Goal: Information Seeking & Learning: Learn about a topic

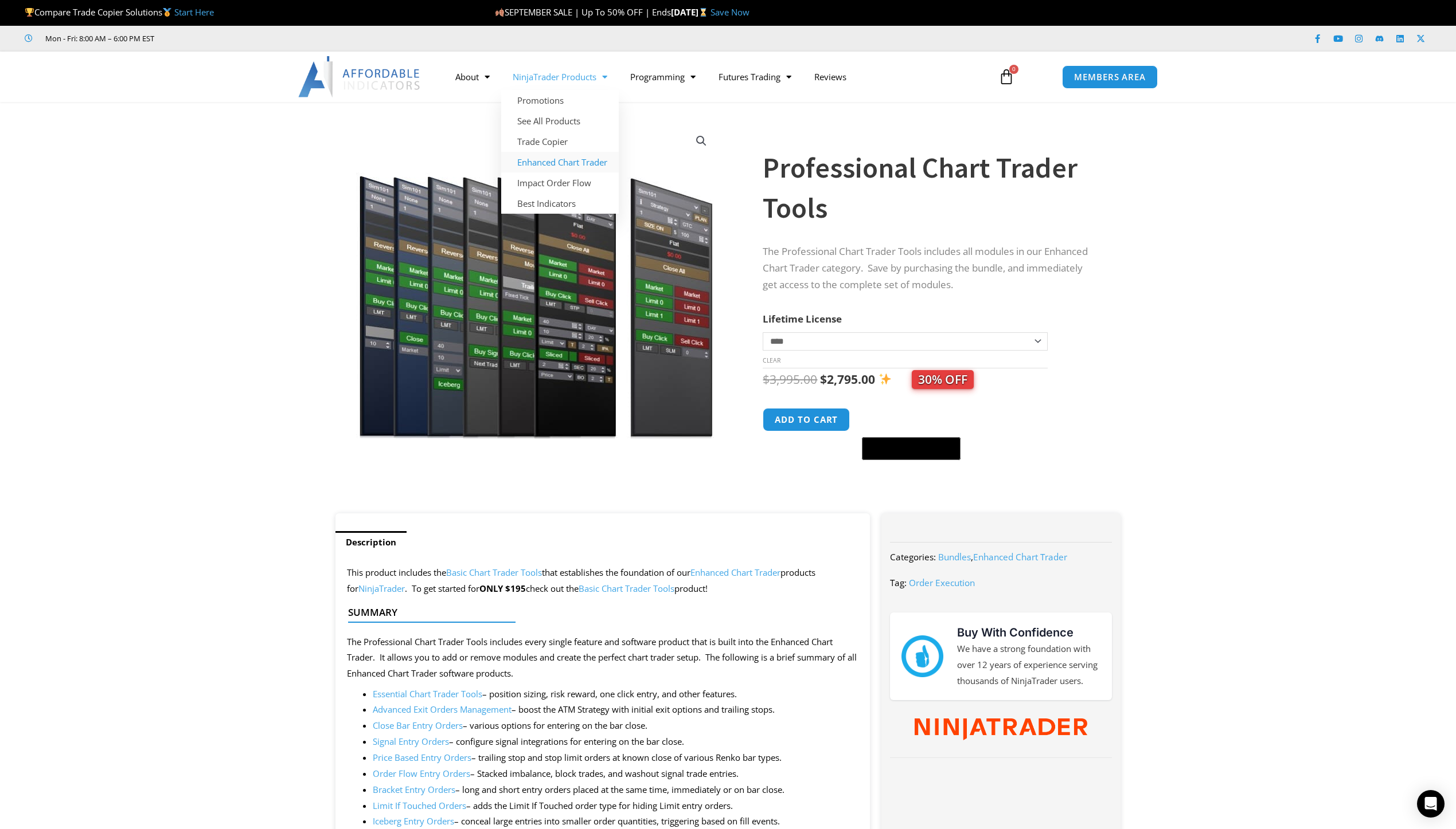
click at [554, 164] on link "Enhanced Chart Trader" at bounding box center [559, 162] width 117 height 21
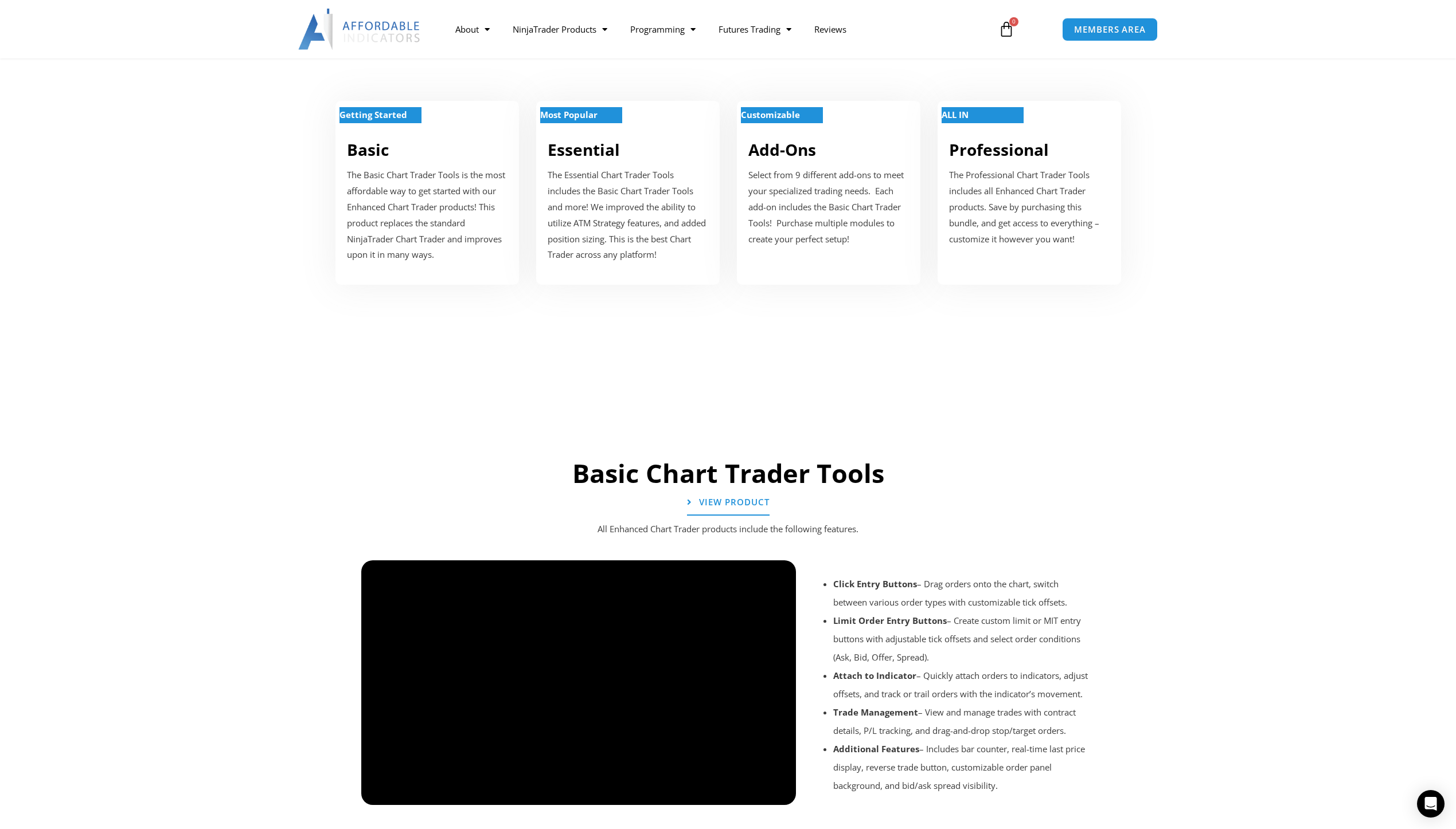
scroll to position [458, 0]
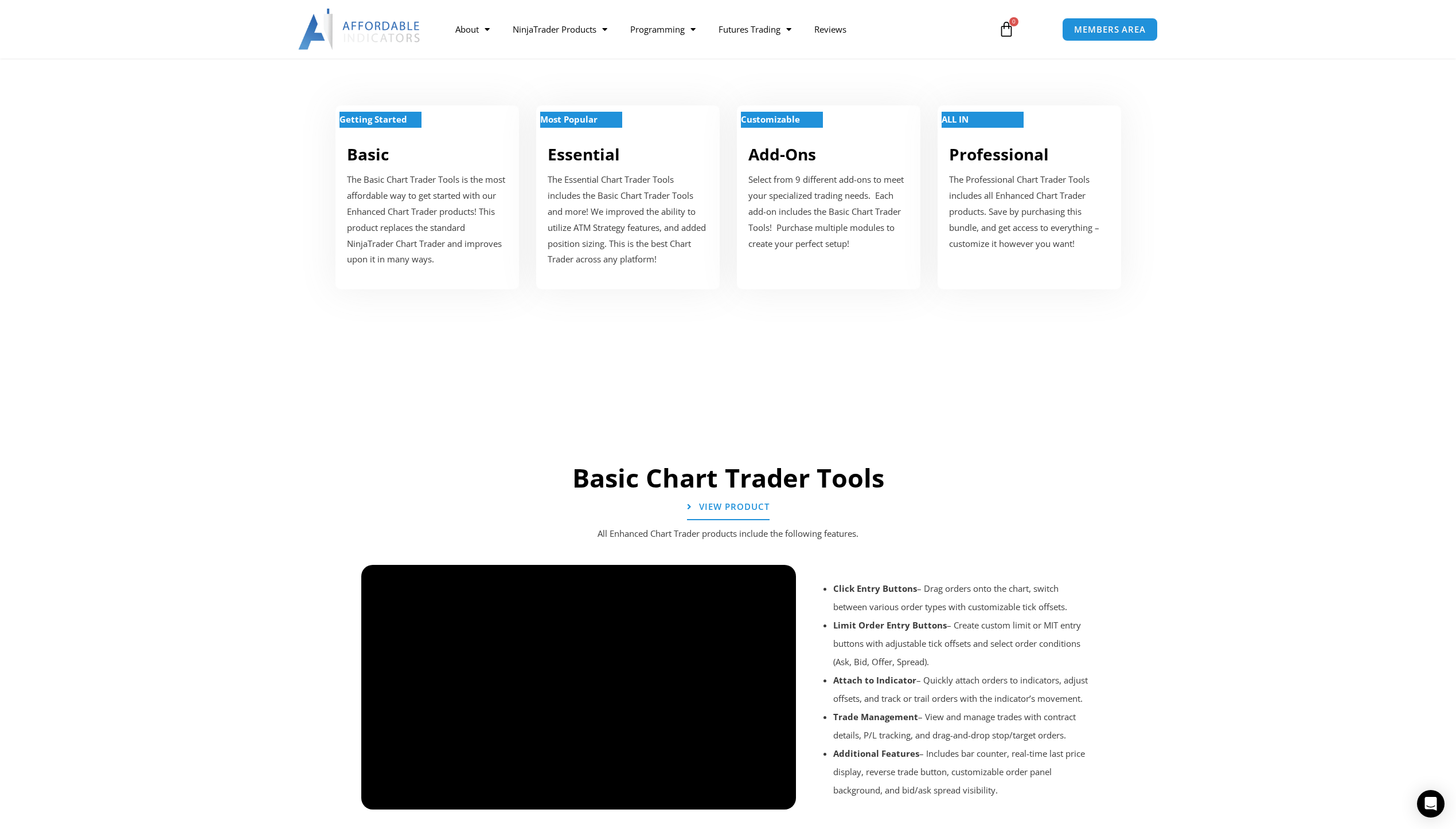
drag, startPoint x: 954, startPoint y: 626, endPoint x: 1219, endPoint y: 445, distance: 320.9
click at [1218, 442] on section "Basic Chart Trader Tools View Product All Enhanced Chart Trader products includ…" at bounding box center [728, 637] width 1456 height 431
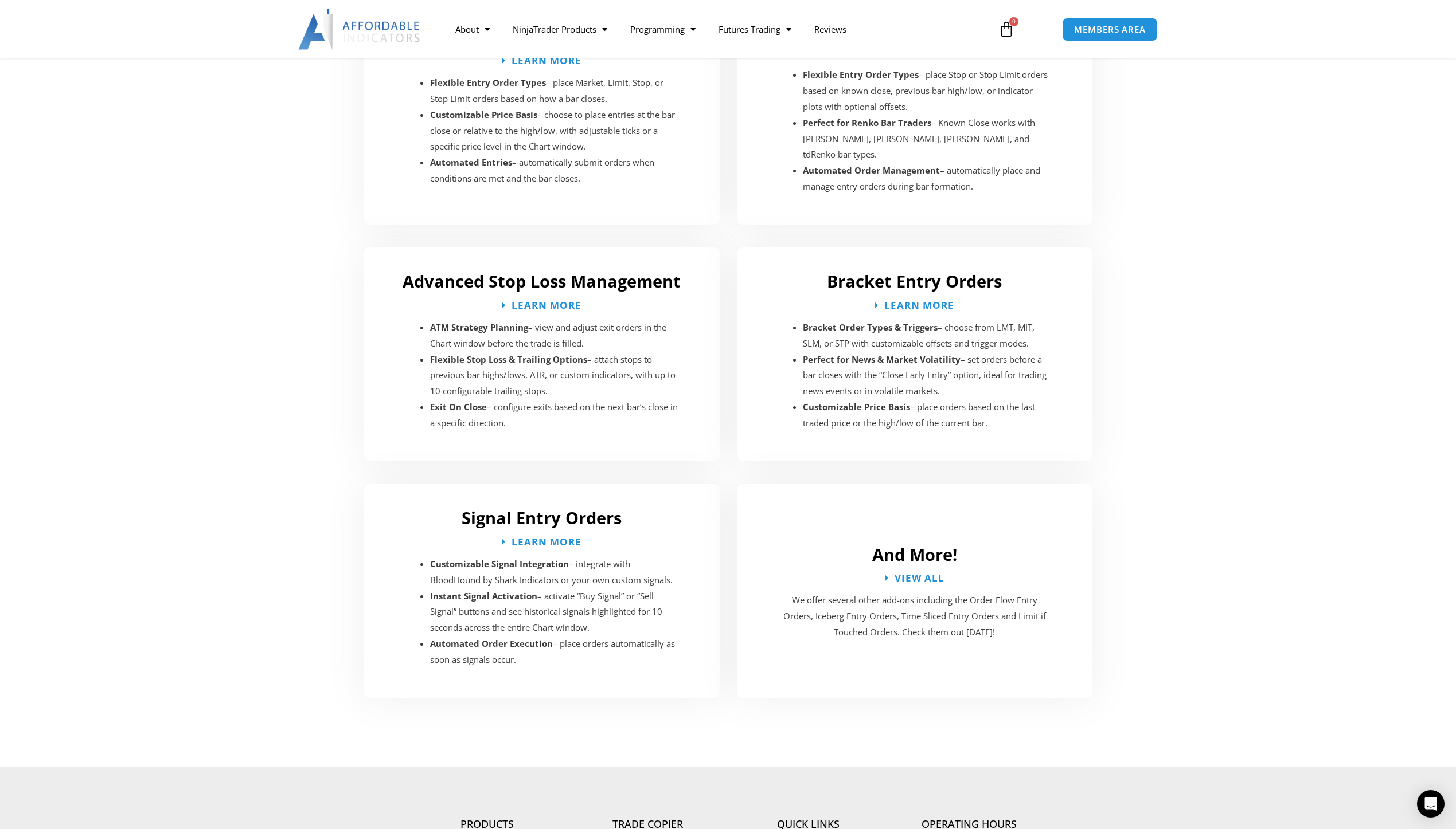
scroll to position [1776, 0]
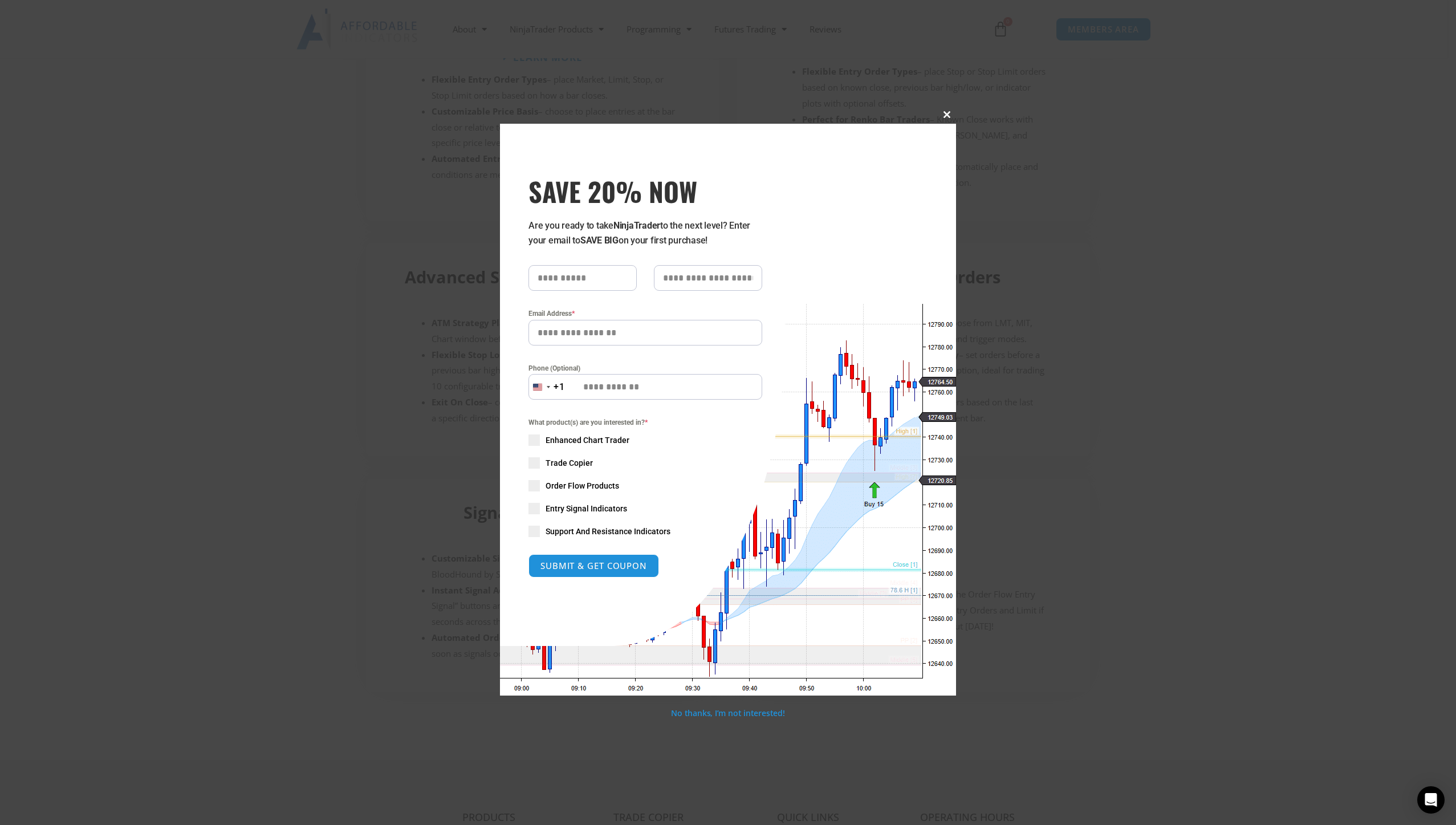
click at [944, 113] on span "SAVE 20% NOW popup" at bounding box center [947, 115] width 18 height 7
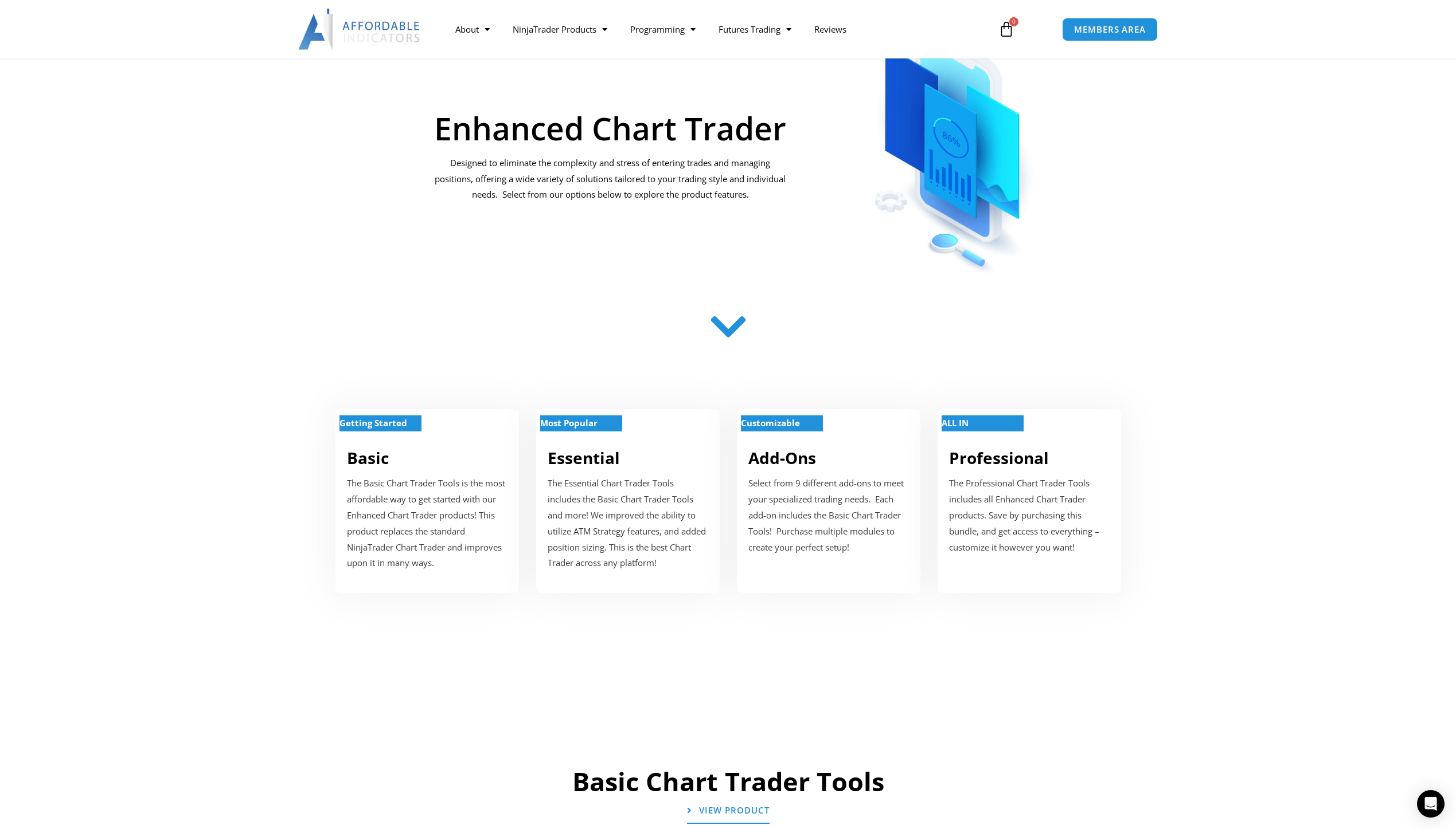
scroll to position [115, 0]
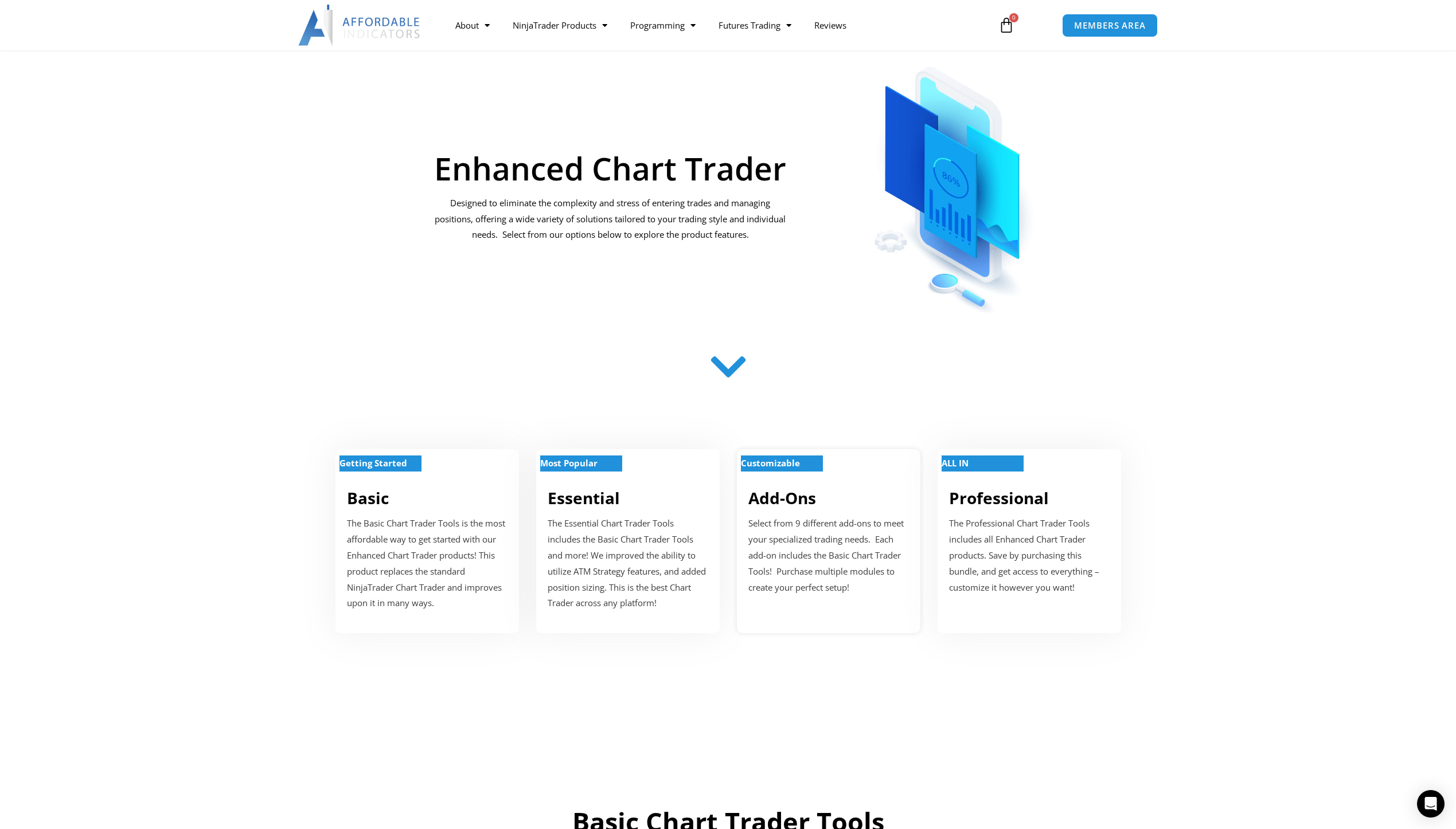
click at [802, 470] on p "Customizable" at bounding box center [782, 463] width 82 height 16
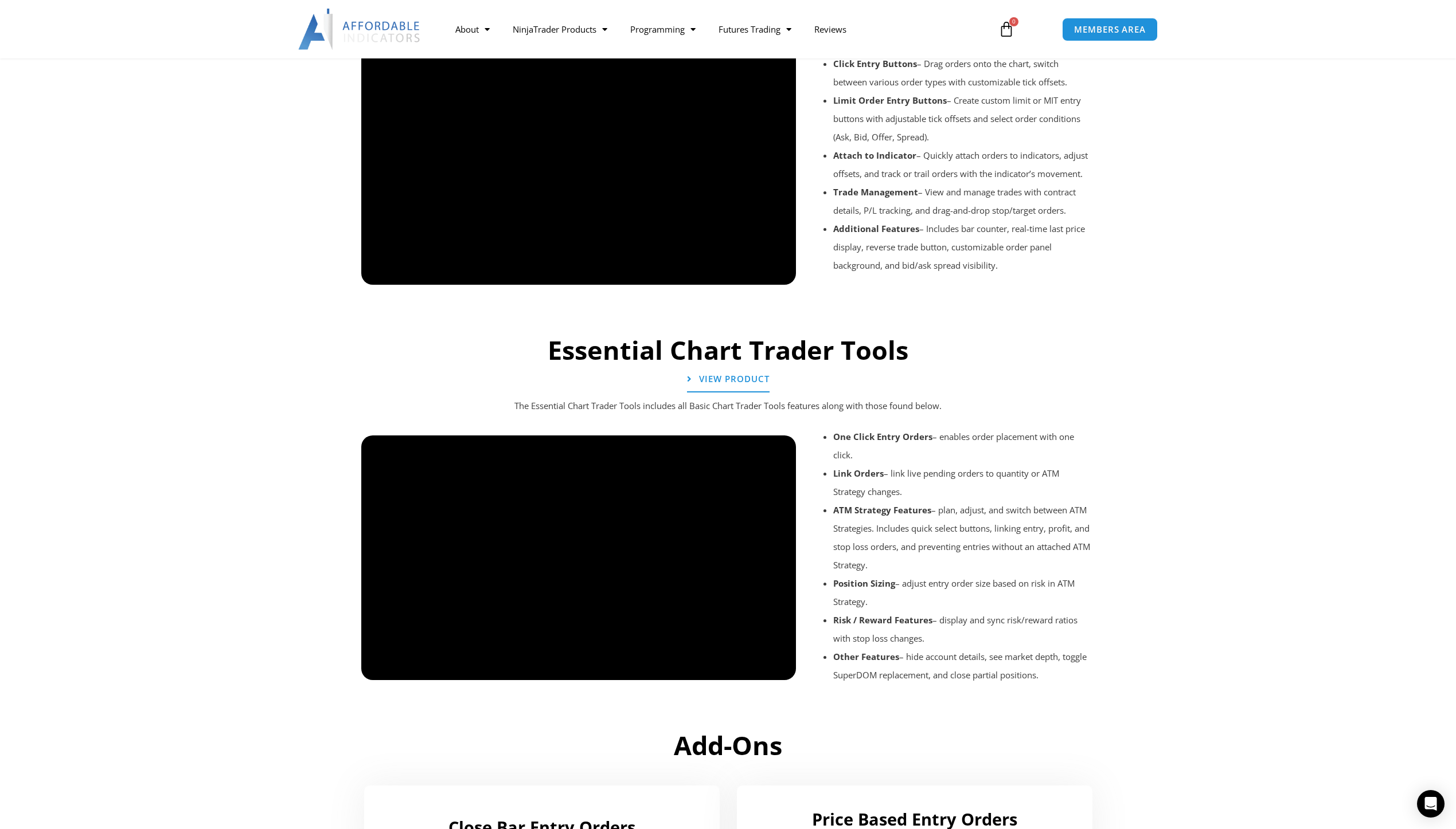
scroll to position [959, 0]
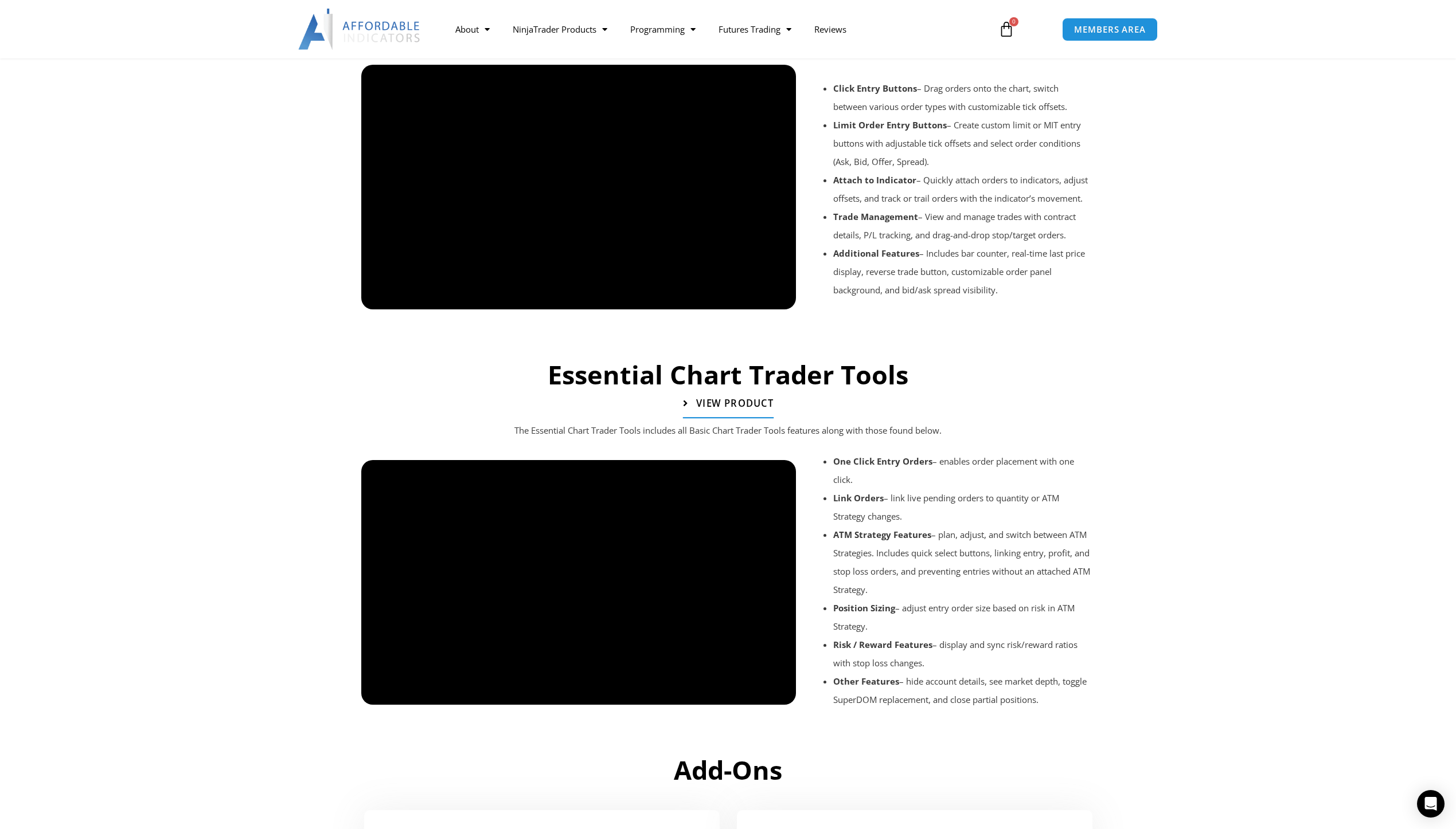
click at [745, 407] on span "View Product" at bounding box center [734, 404] width 77 height 10
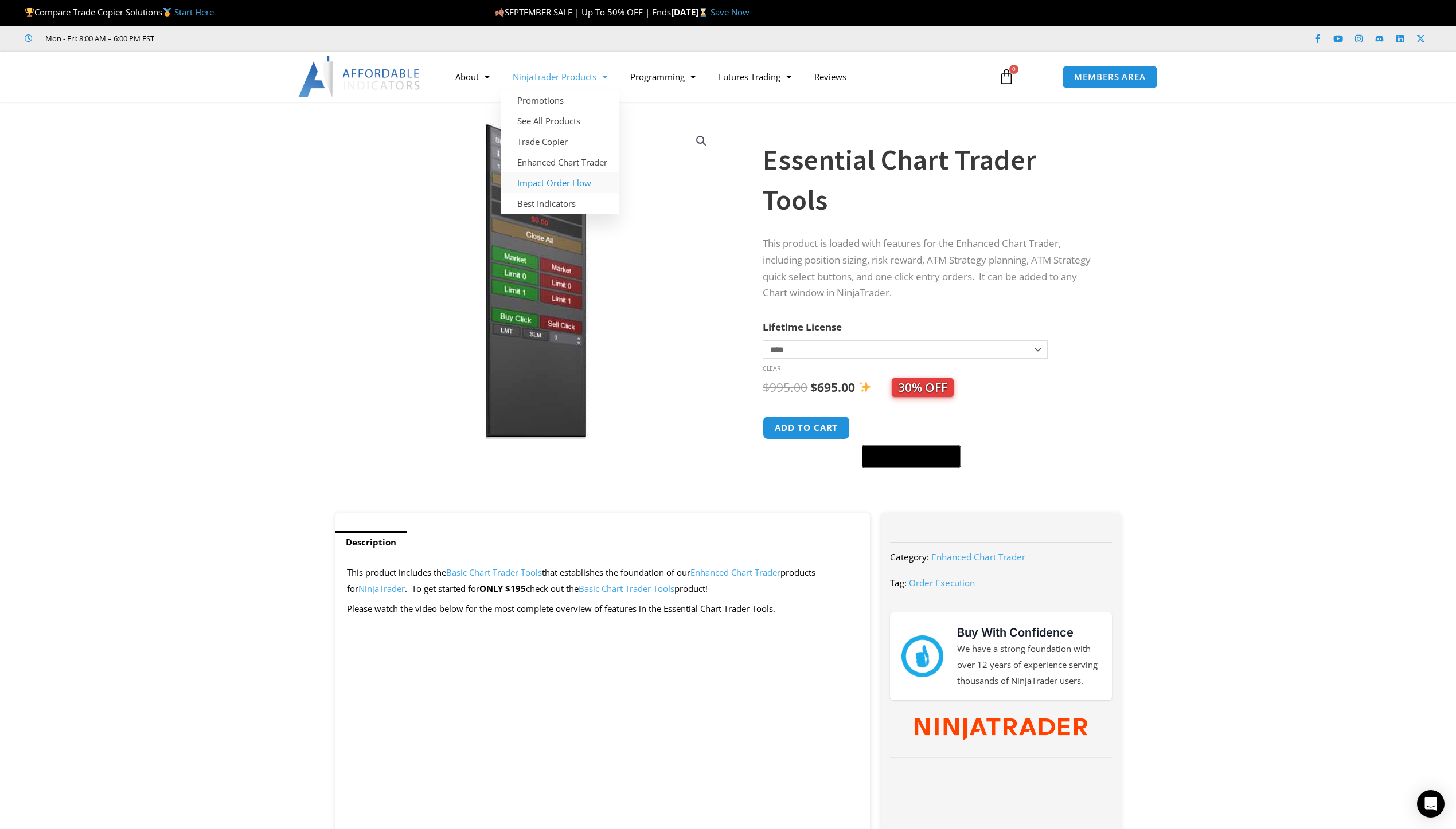
click at [554, 187] on link "Impact Order Flow" at bounding box center [559, 183] width 117 height 21
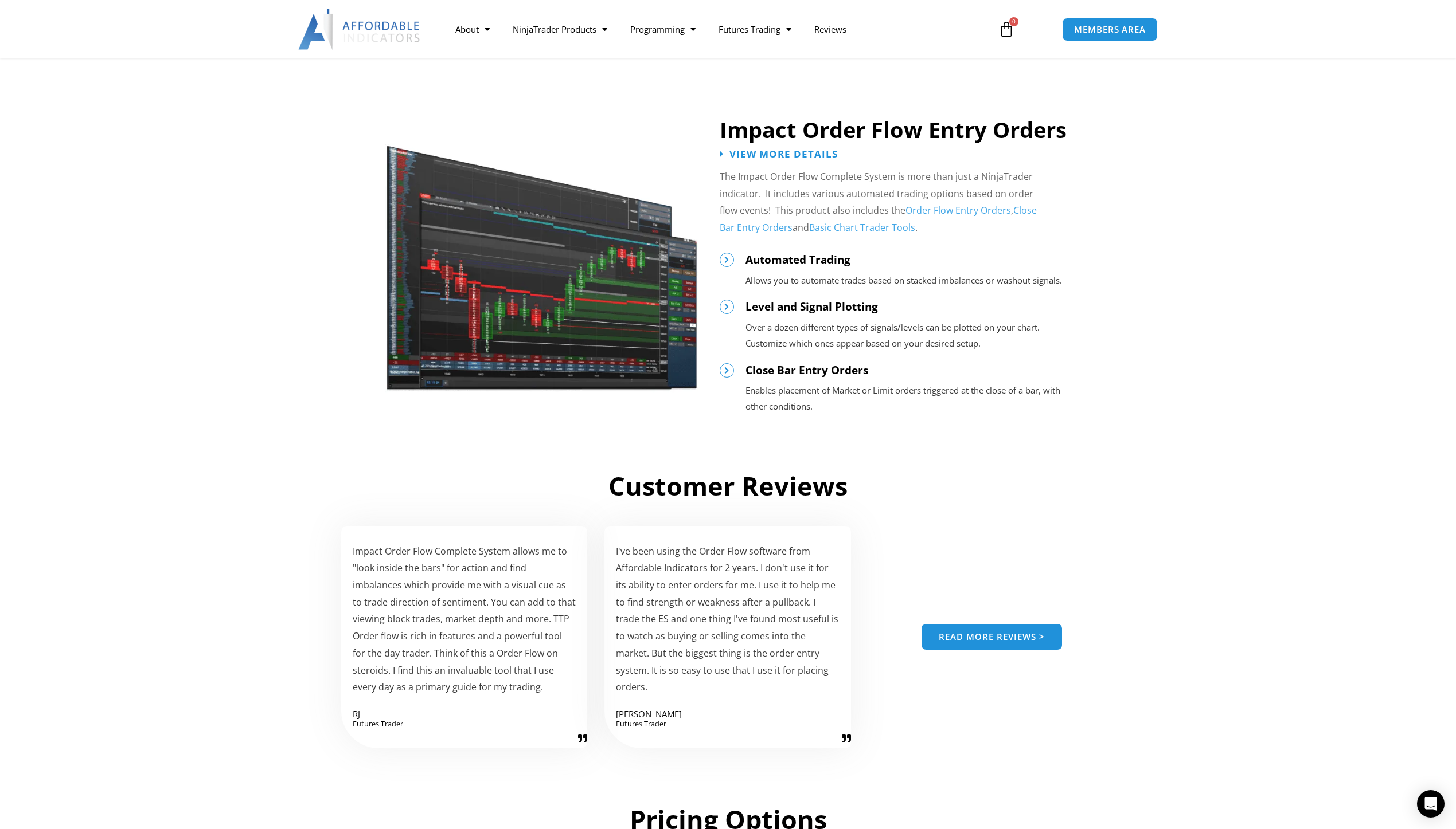
scroll to position [1204, 0]
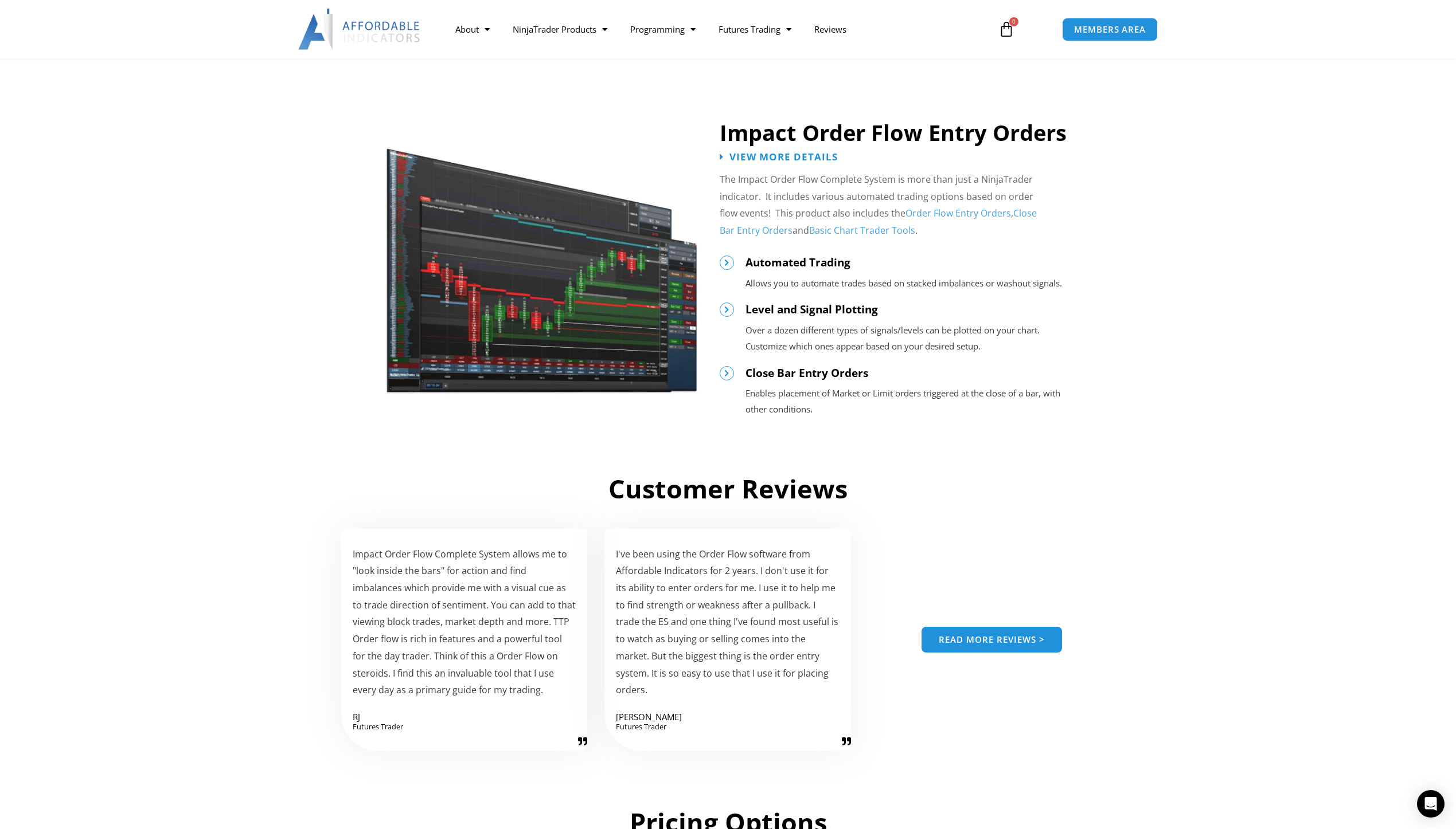
drag, startPoint x: 1148, startPoint y: 541, endPoint x: 1197, endPoint y: 452, distance: 101.6
click at [1197, 452] on div "Impact Order Flow For NinjaTrader The Impact Order Flow for NinjaTrader is buil…" at bounding box center [728, 139] width 1456 height 2372
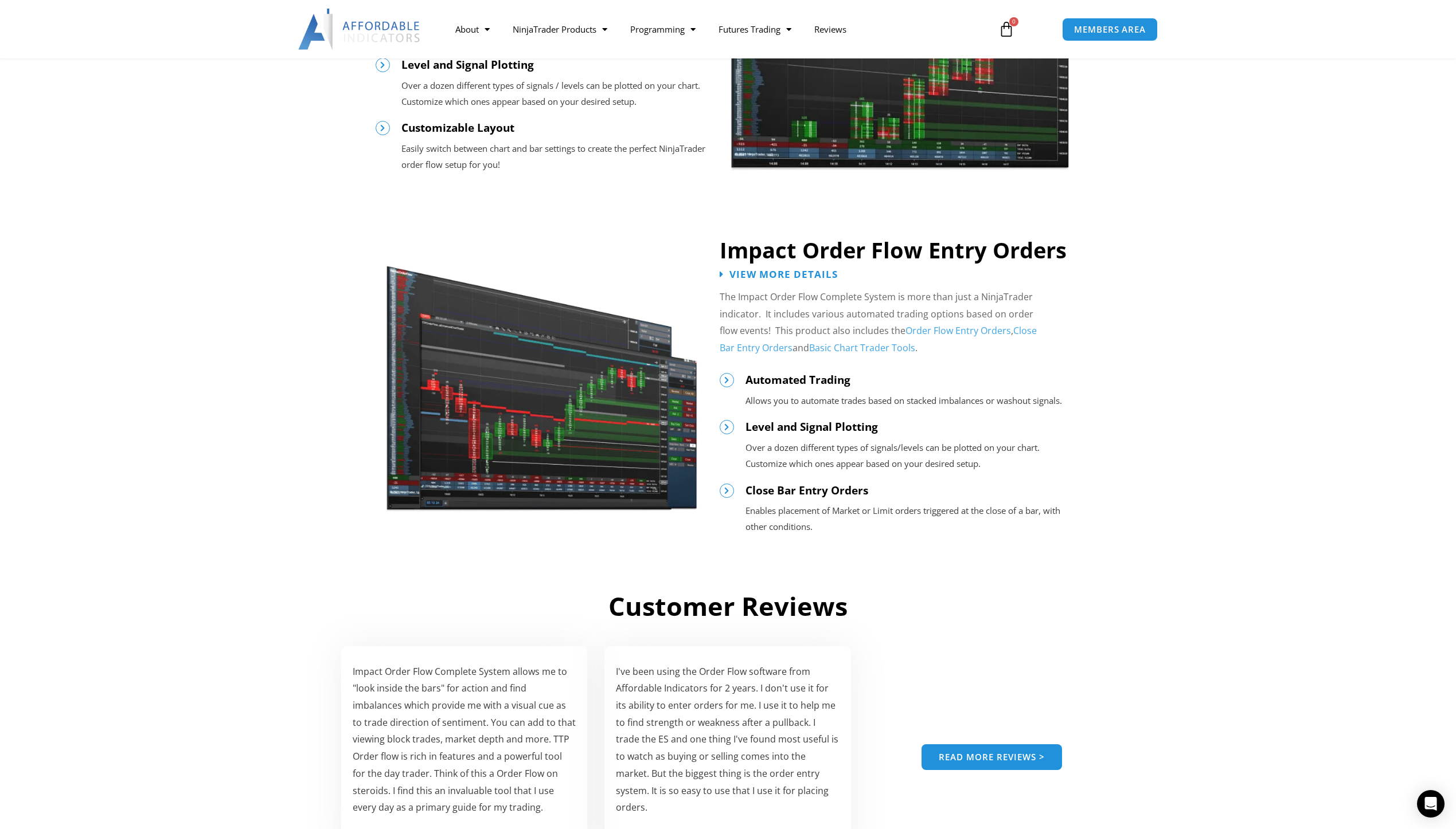
scroll to position [1089, 0]
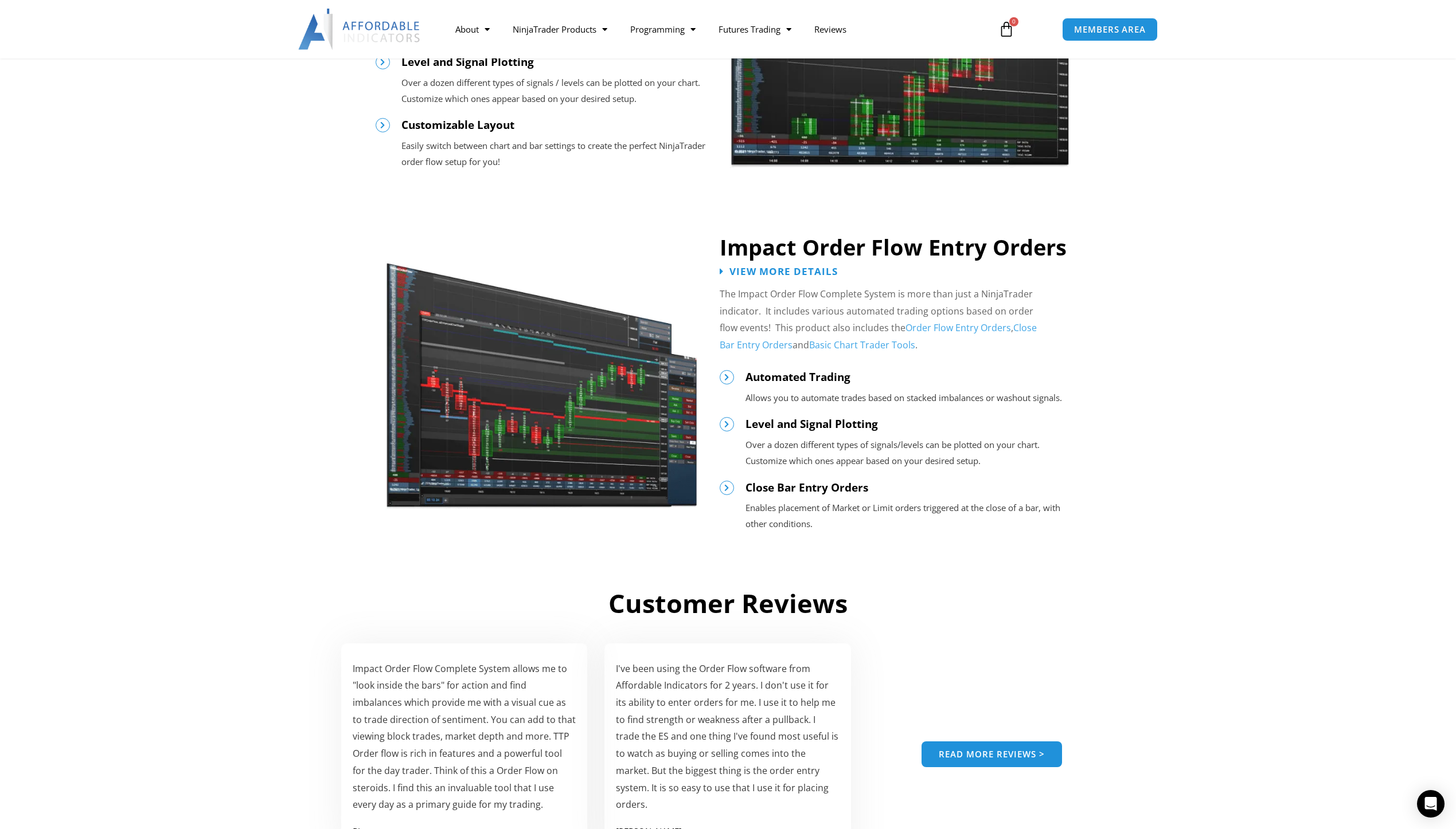
drag, startPoint x: 675, startPoint y: 435, endPoint x: 420, endPoint y: 534, distance: 273.5
click at [420, 534] on div at bounding box center [542, 374] width 344 height 328
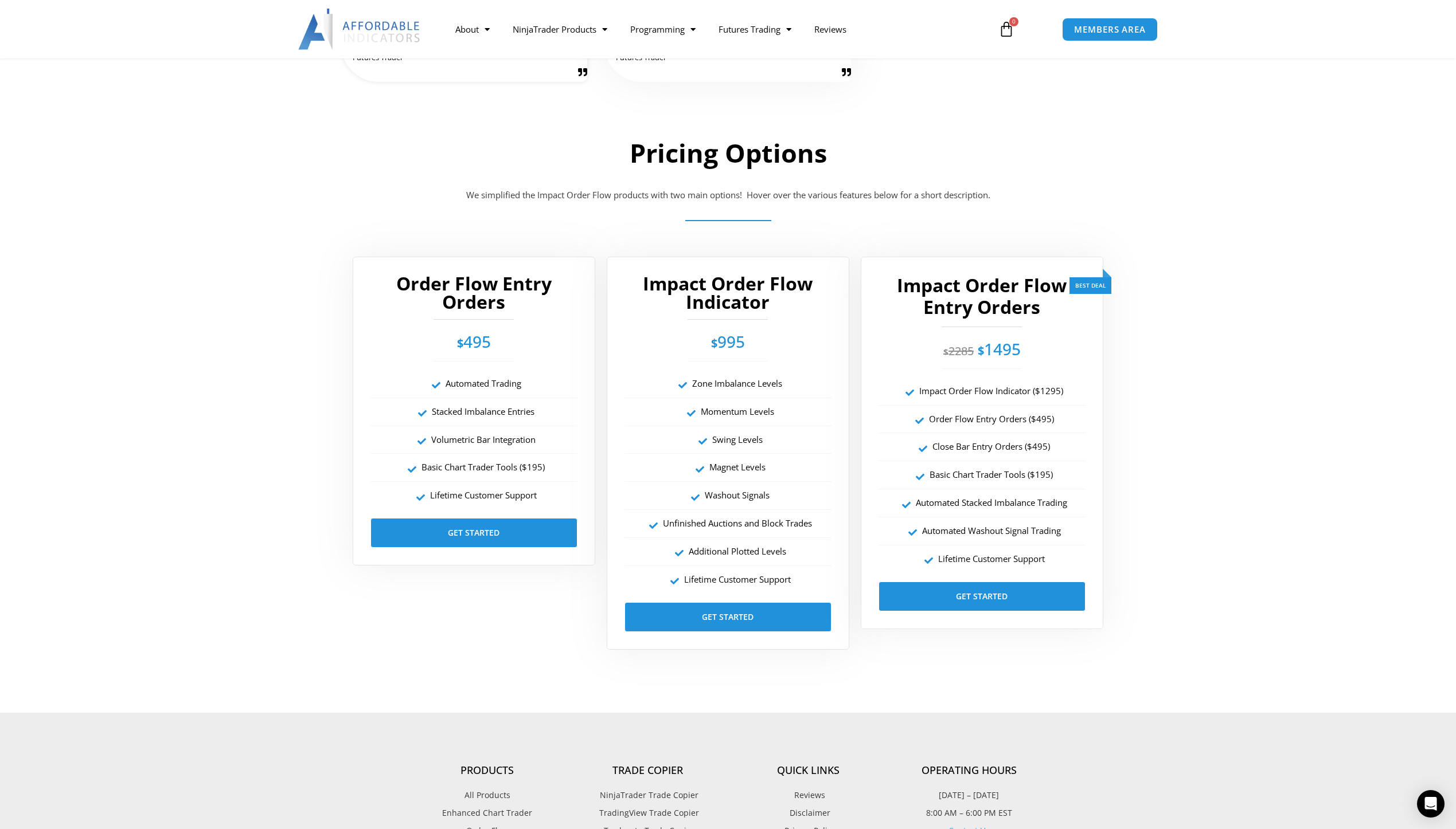
scroll to position [1948, 0]
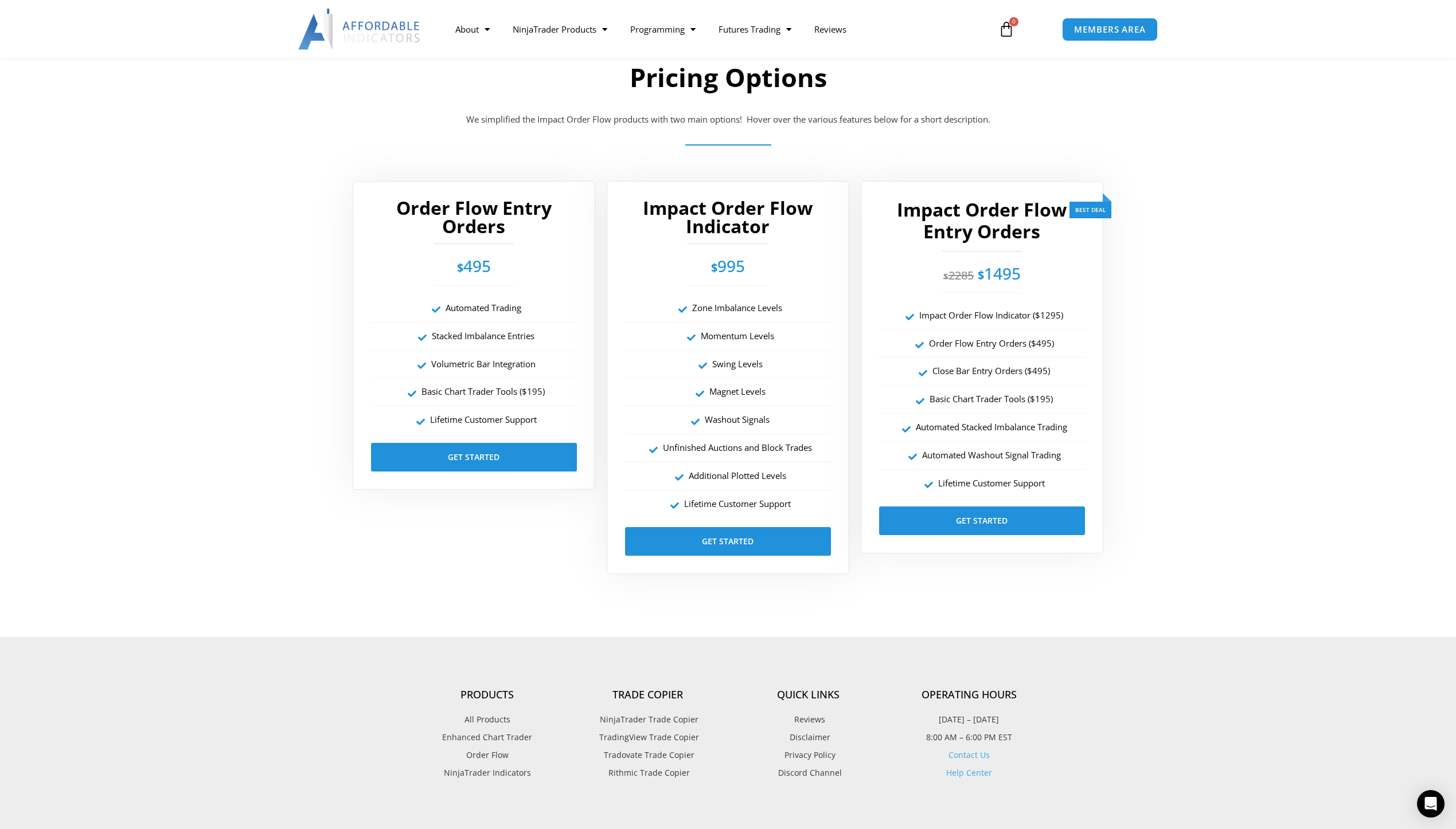
drag, startPoint x: 418, startPoint y: 533, endPoint x: 317, endPoint y: 541, distance: 101.3
click at [317, 541] on section "Order Flow Entry Orders $ 495 Automated Trading Stacked Imbalance Entries Volum…" at bounding box center [728, 378] width 1456 height 405
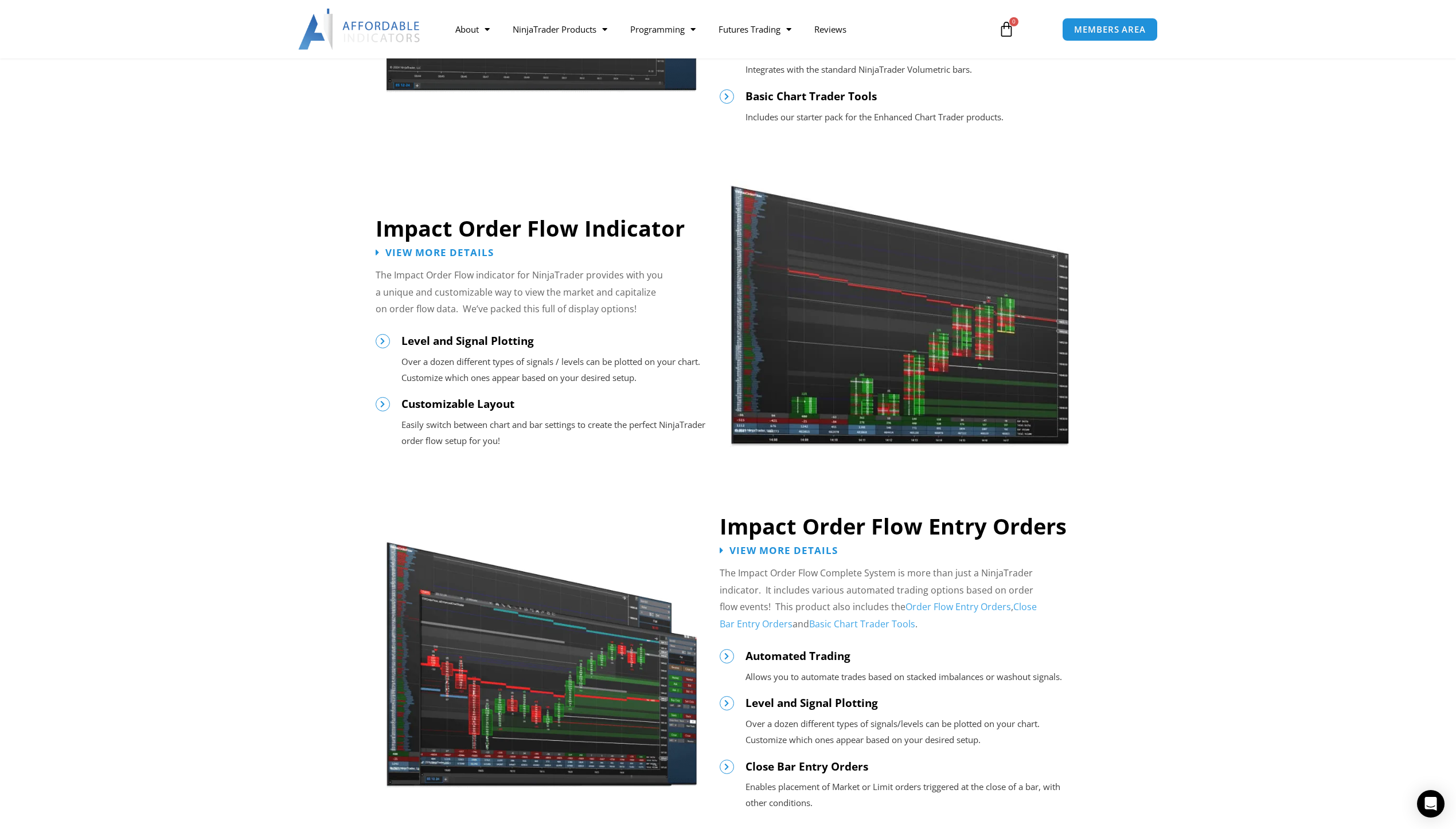
scroll to position [802, 0]
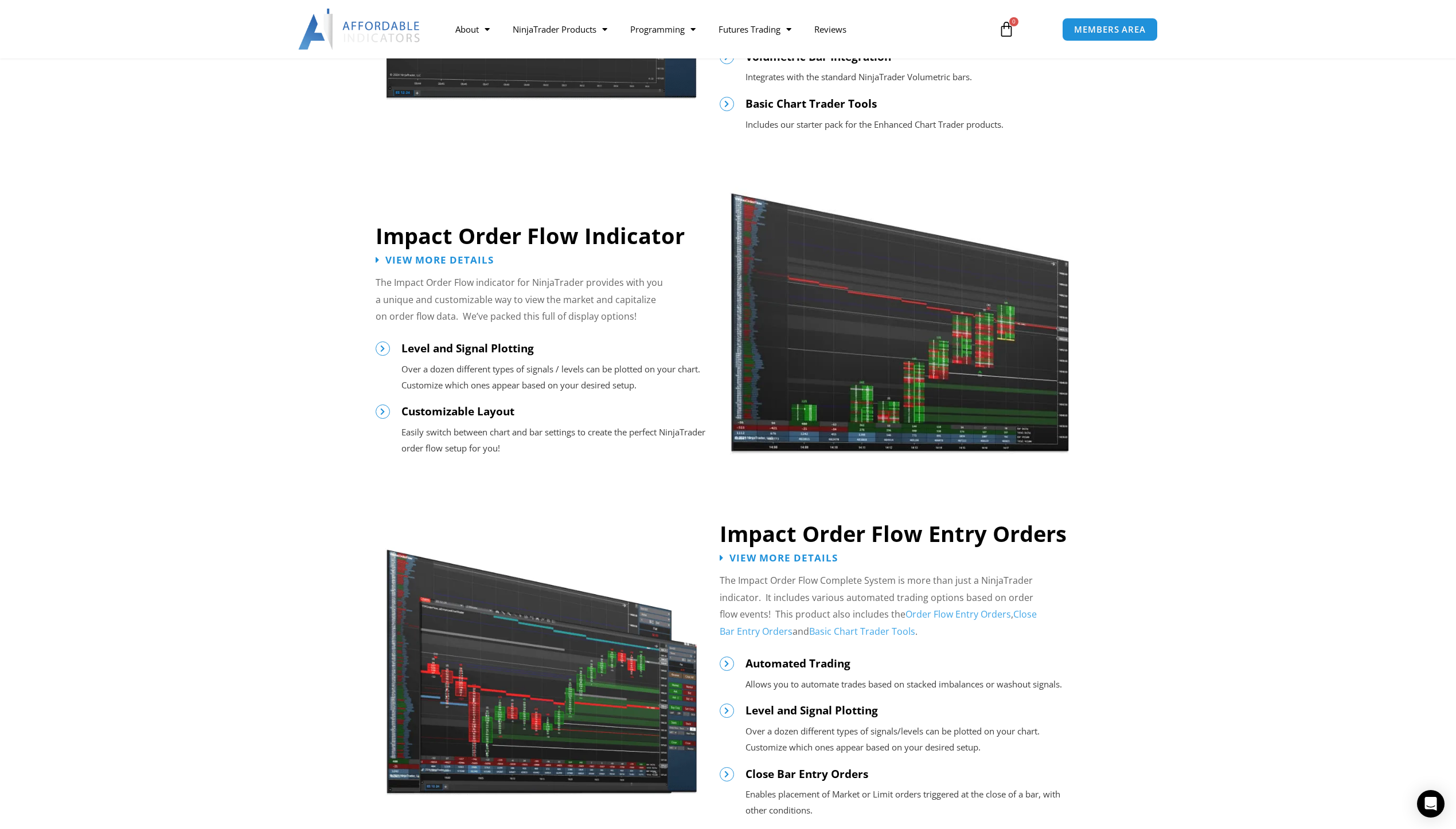
drag, startPoint x: 1080, startPoint y: 534, endPoint x: 915, endPoint y: 494, distance: 169.8
click at [915, 494] on div "Impact Order Flow For NinjaTrader The Impact Order Flow for NinjaTrader is buil…" at bounding box center [728, 540] width 1456 height 2372
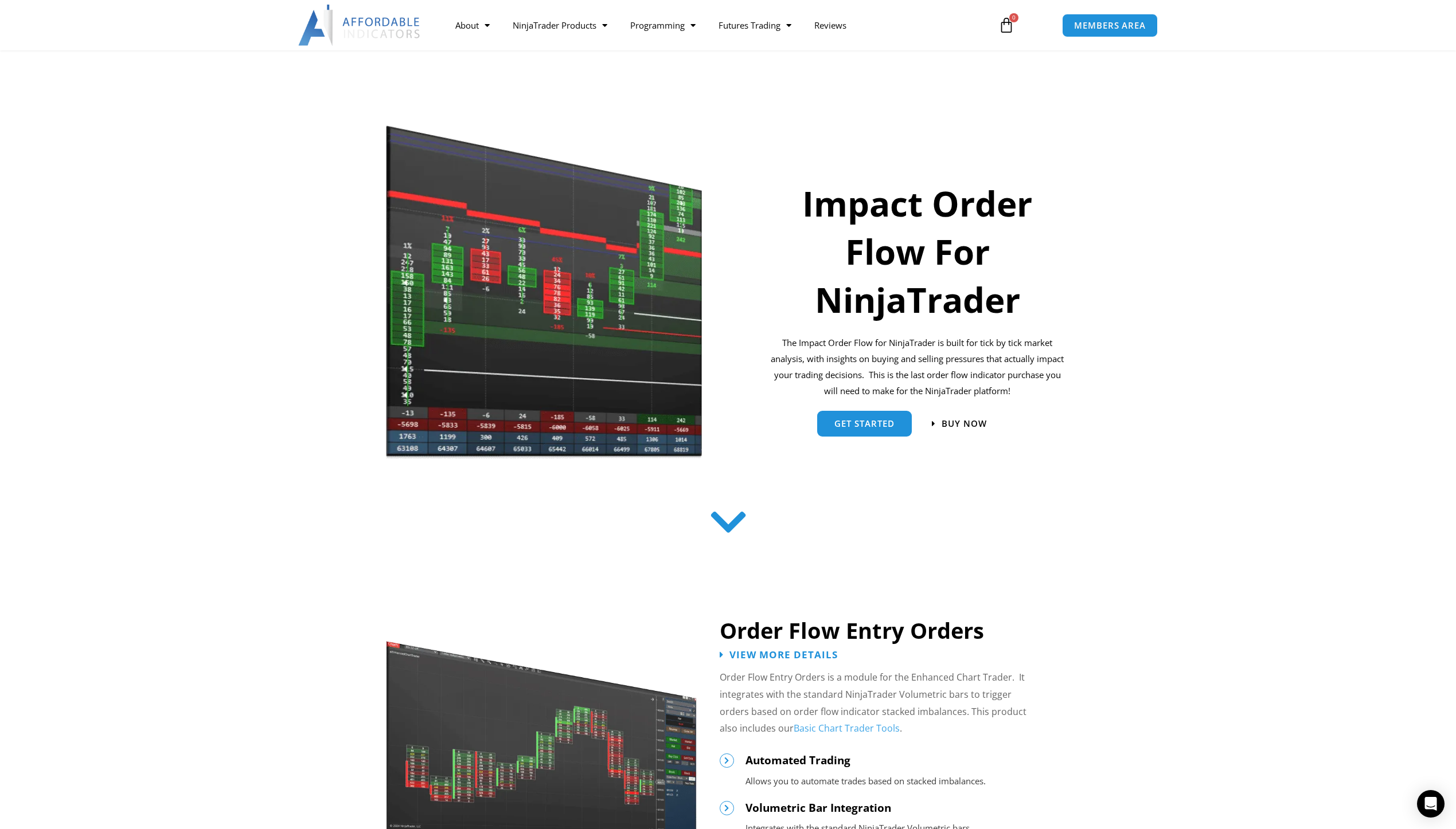
scroll to position [0, 0]
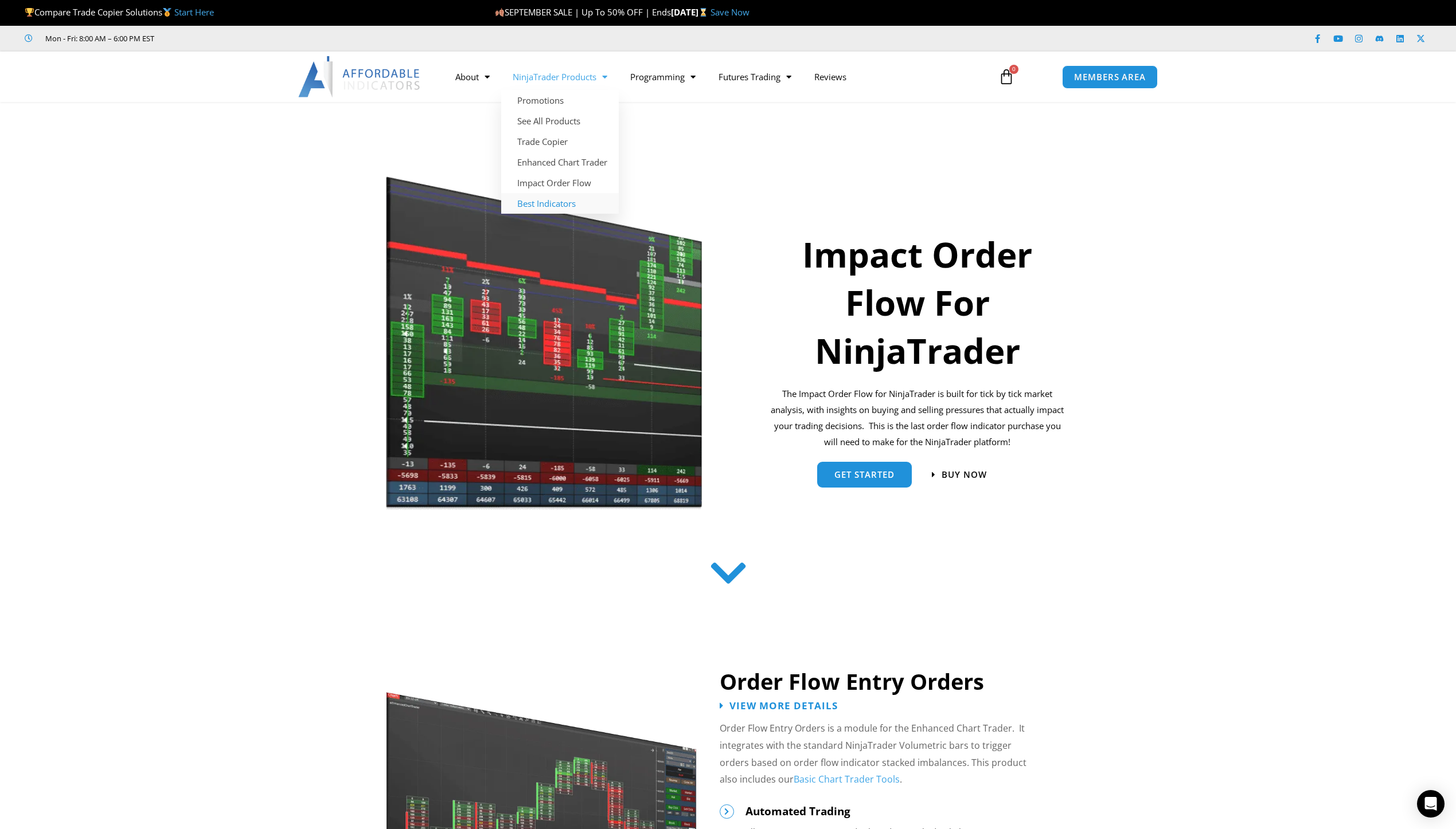
click at [535, 208] on link "Best Indicators" at bounding box center [559, 203] width 117 height 21
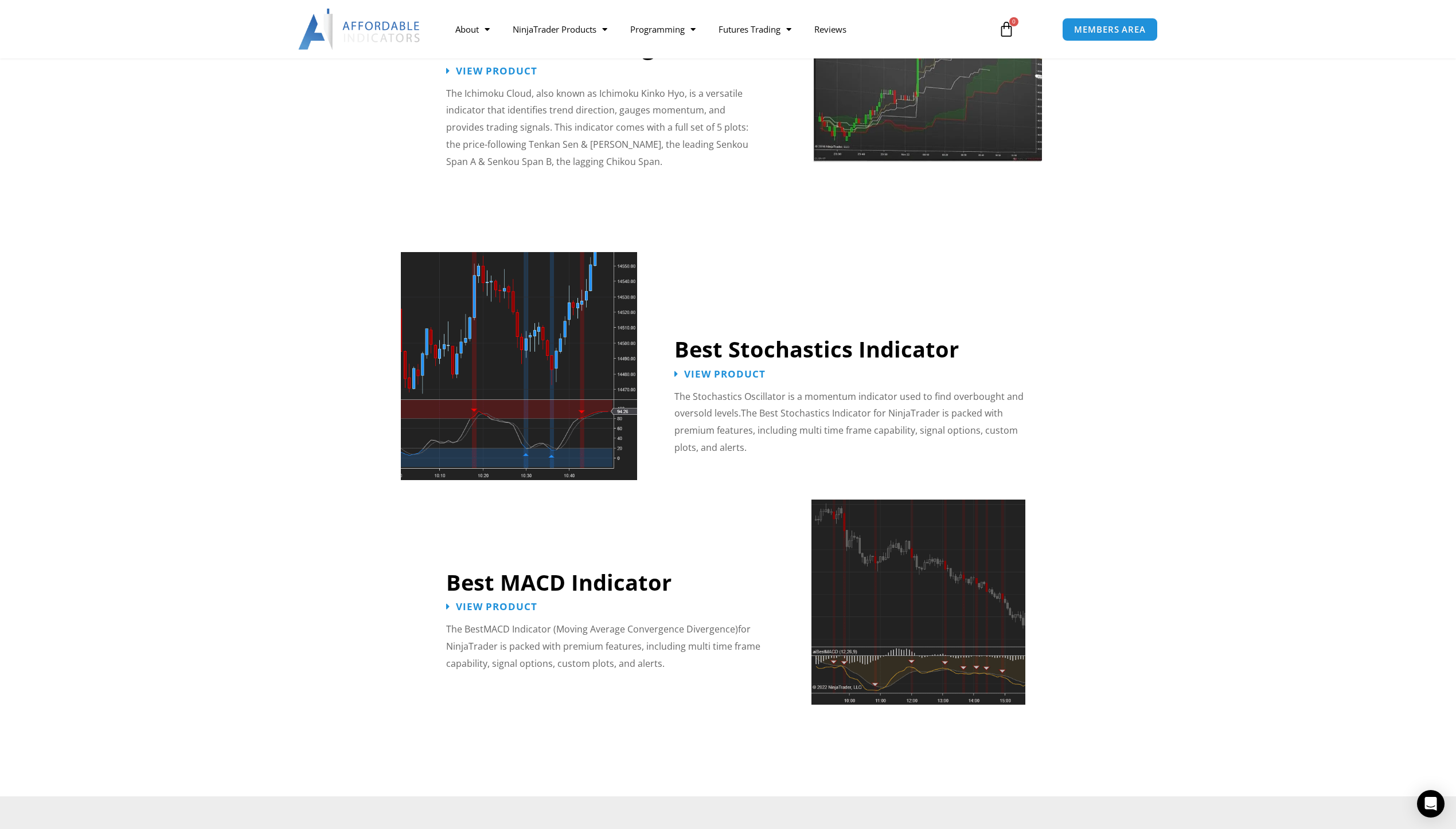
scroll to position [2235, 0]
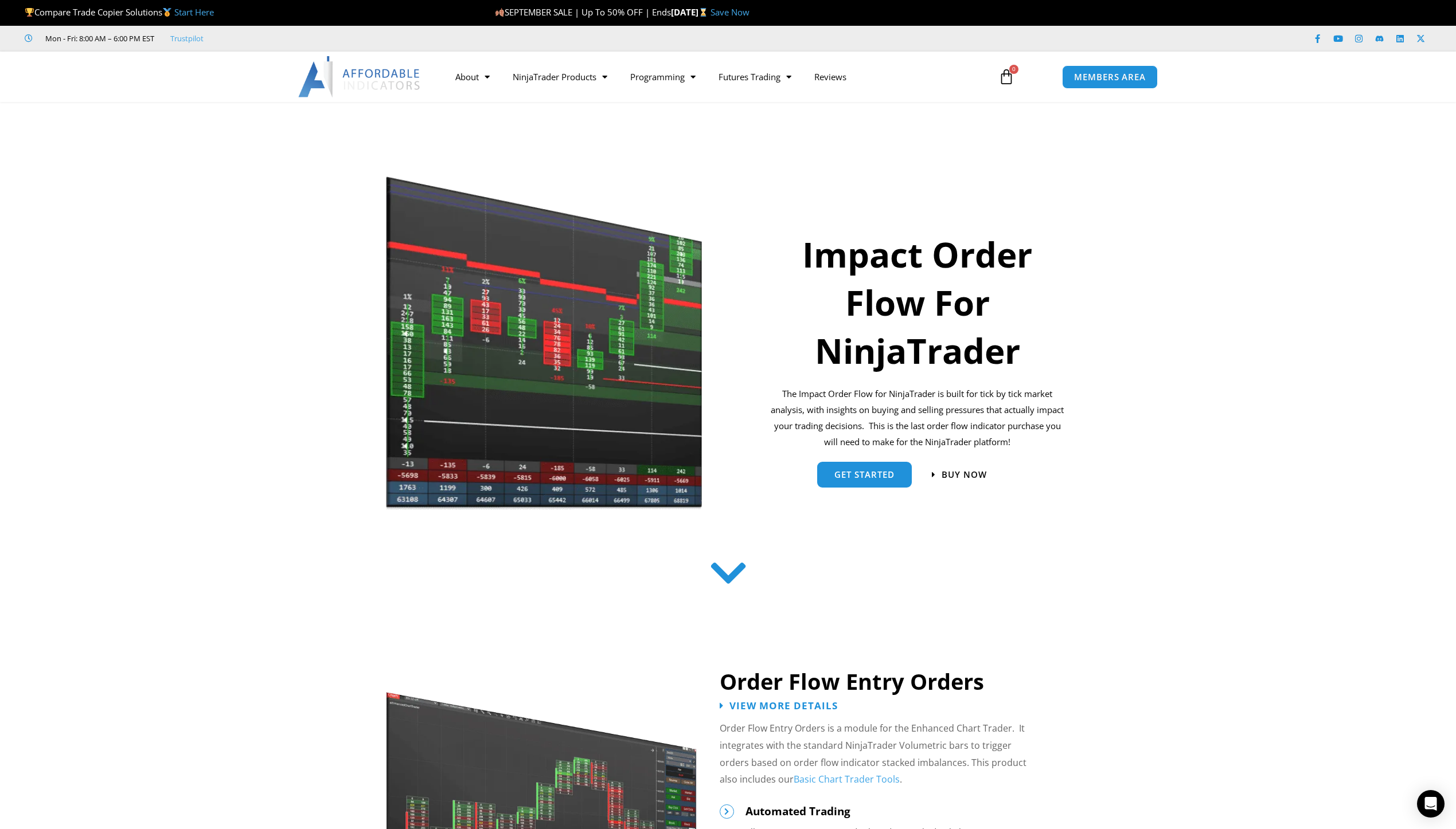
drag, startPoint x: 31, startPoint y: 0, endPoint x: 261, endPoint y: 327, distance: 399.8
click at [262, 327] on section "Impact Order Flow For NinjaTrader The Impact Order Flow for NinjaTrader is buil…" at bounding box center [728, 338] width 1456 height 362
click at [551, 97] on link "Promotions" at bounding box center [559, 100] width 117 height 21
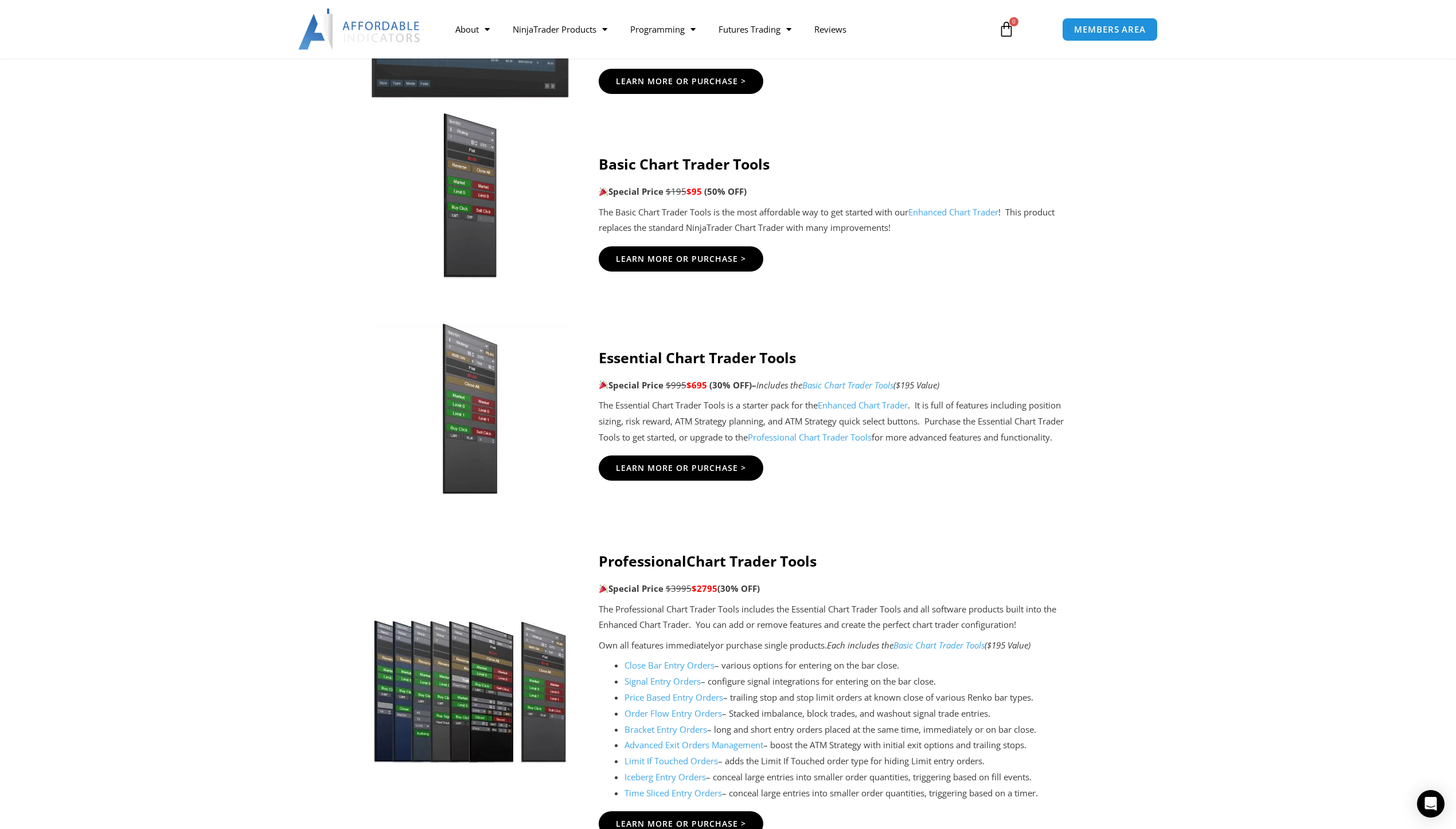
scroll to position [917, 0]
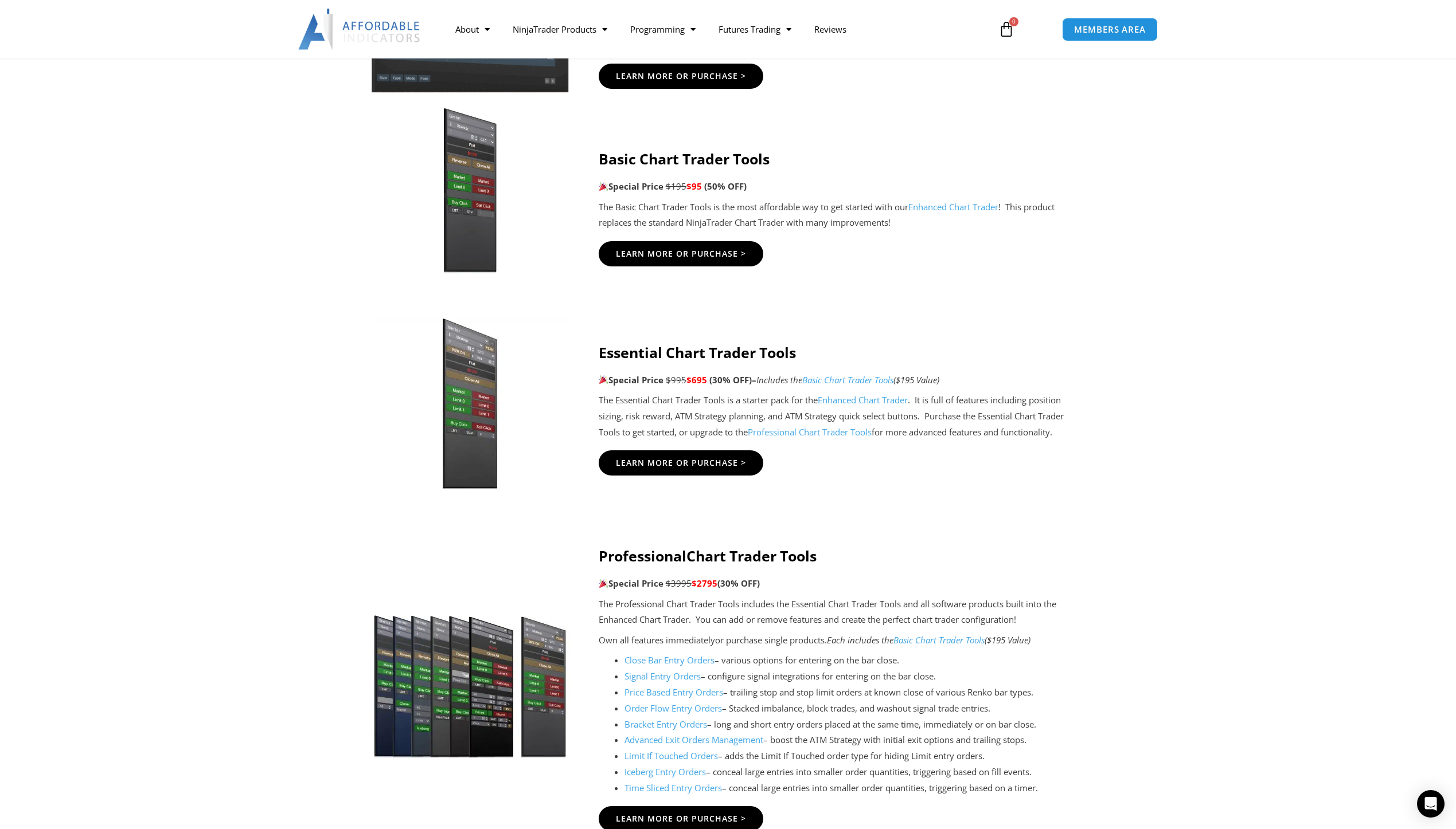
click at [882, 400] on link "Enhanced Chart Trader" at bounding box center [862, 399] width 90 height 11
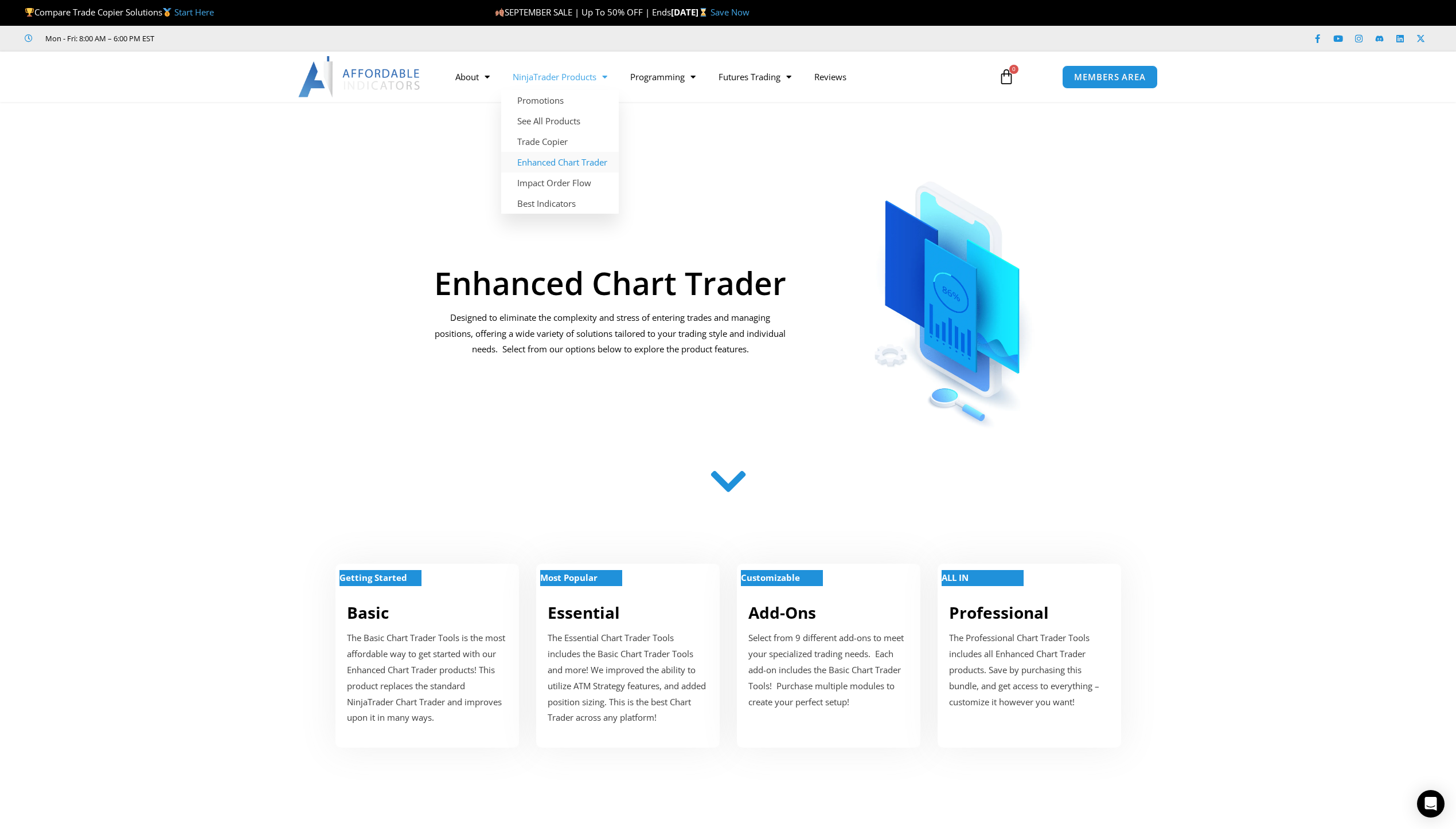
click at [556, 164] on link "Enhanced Chart Trader" at bounding box center [559, 162] width 117 height 21
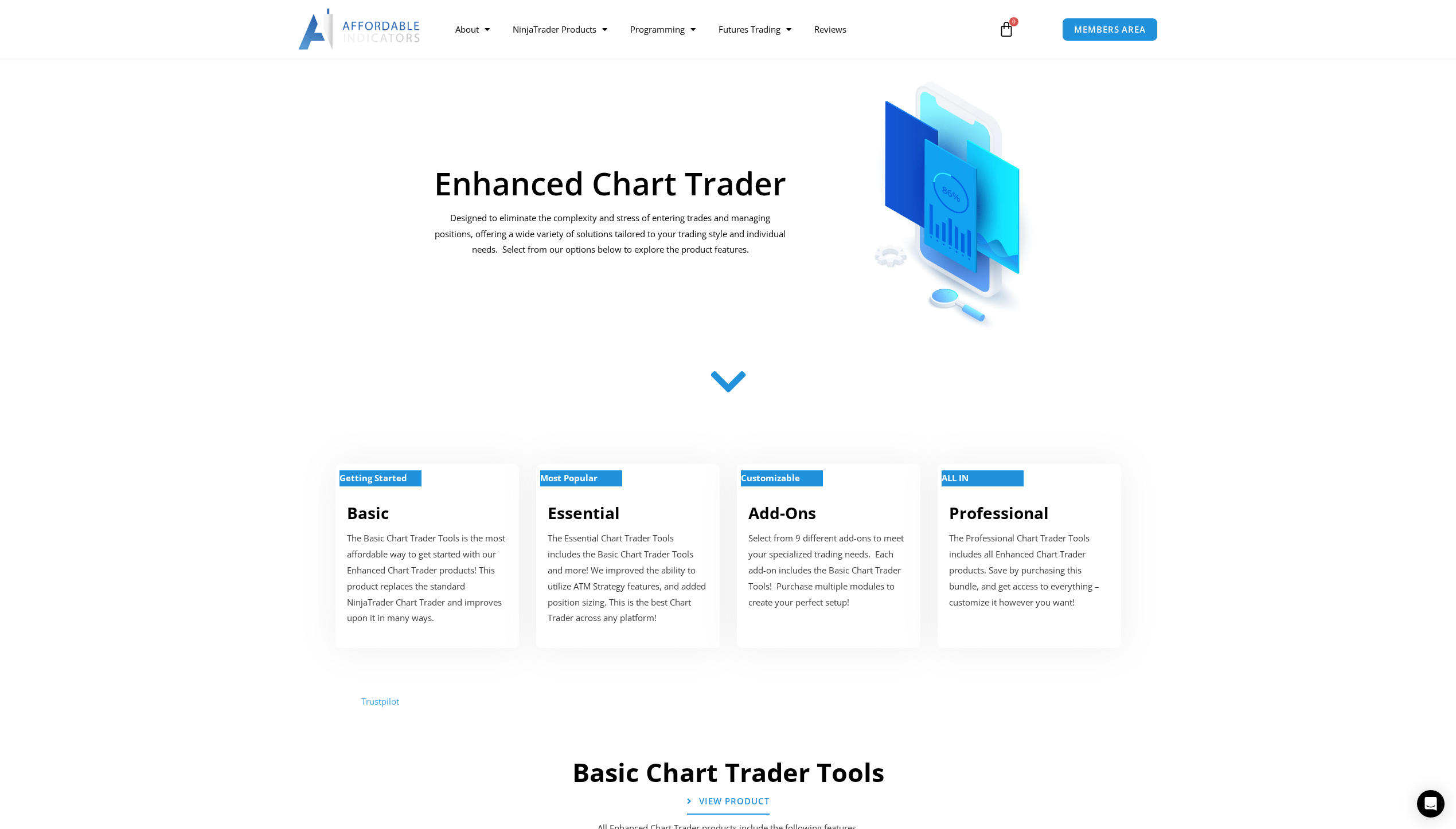
scroll to position [229, 0]
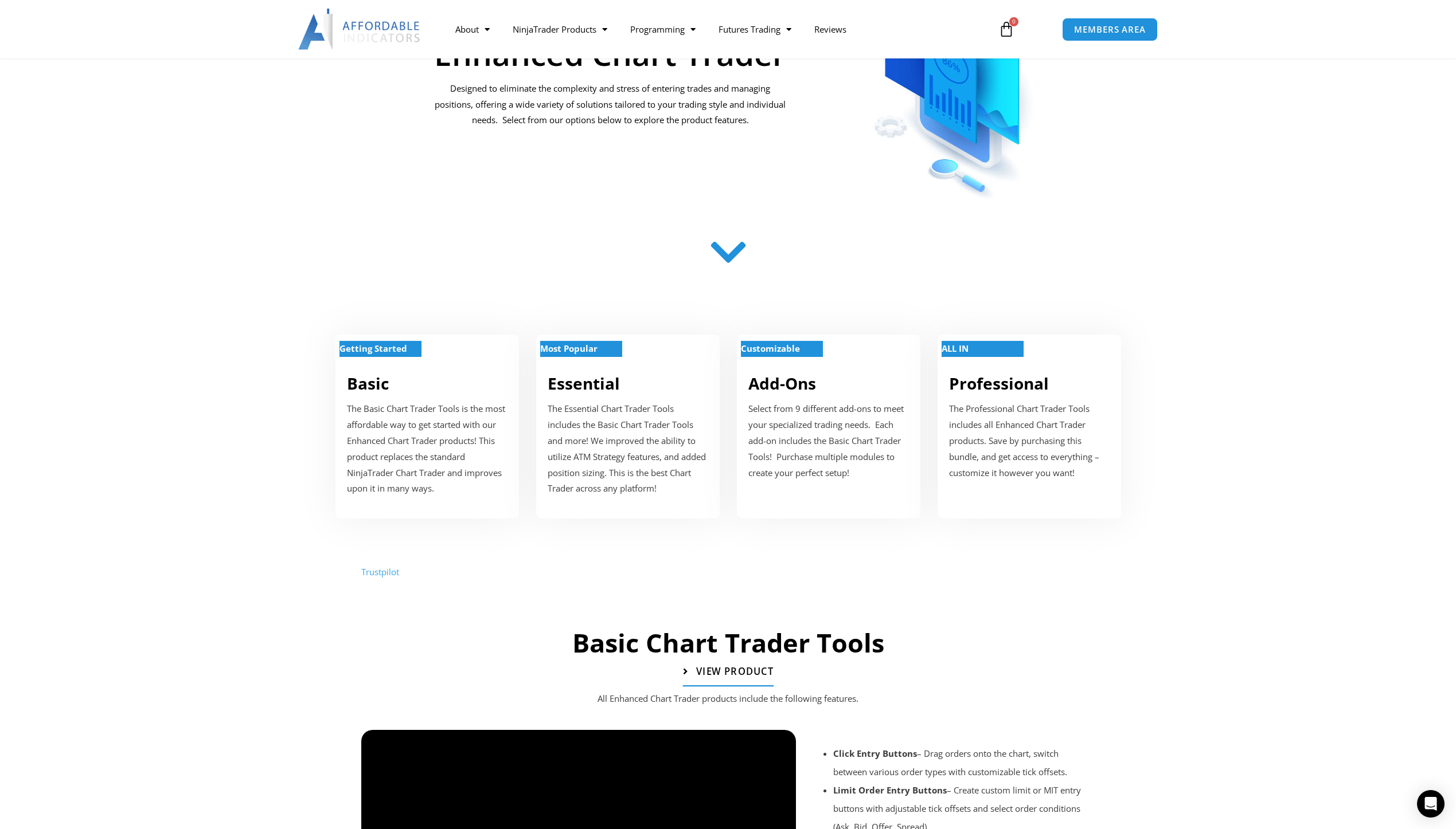
click at [753, 675] on span "View Product" at bounding box center [734, 672] width 77 height 10
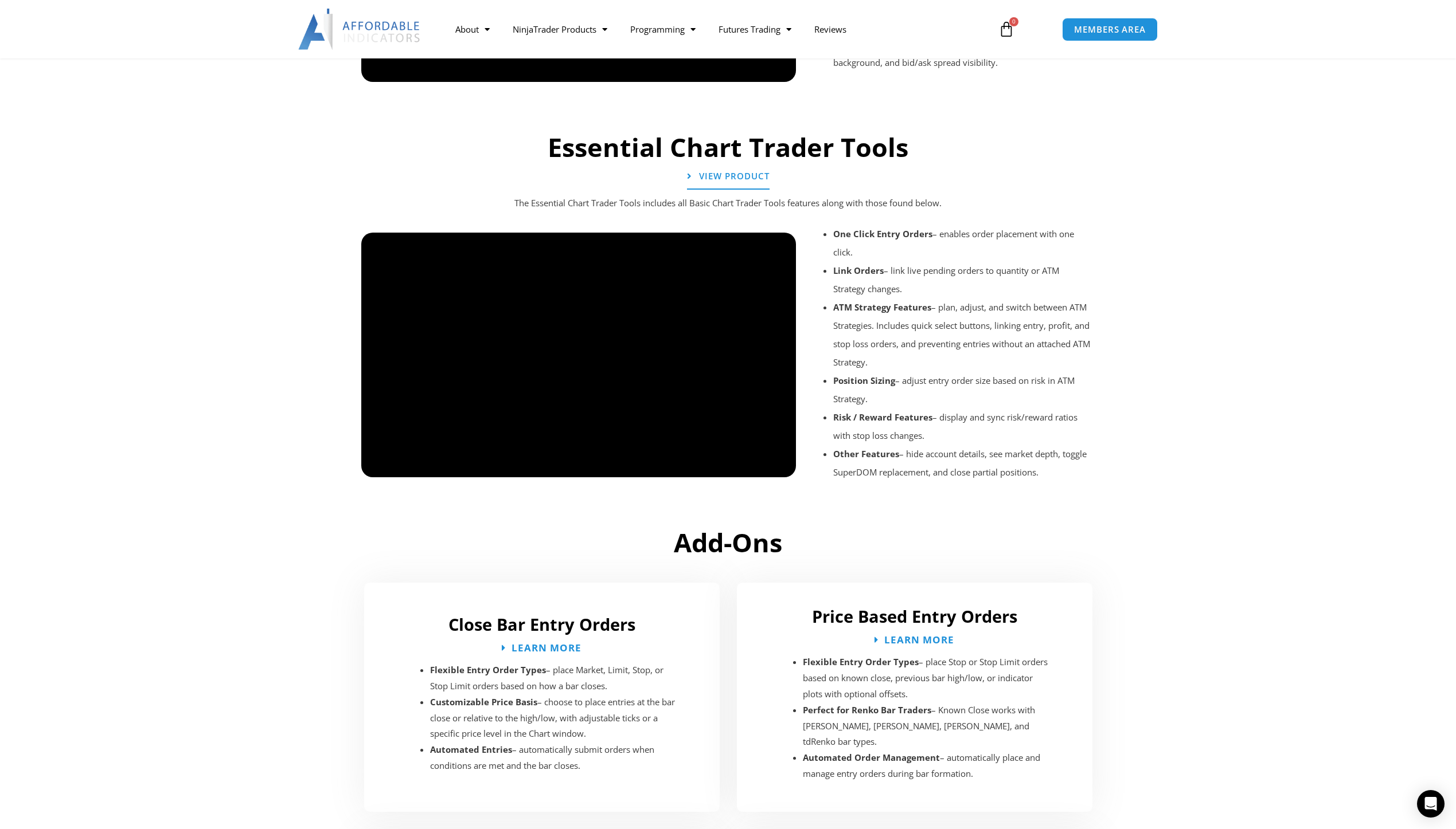
scroll to position [1047, 0]
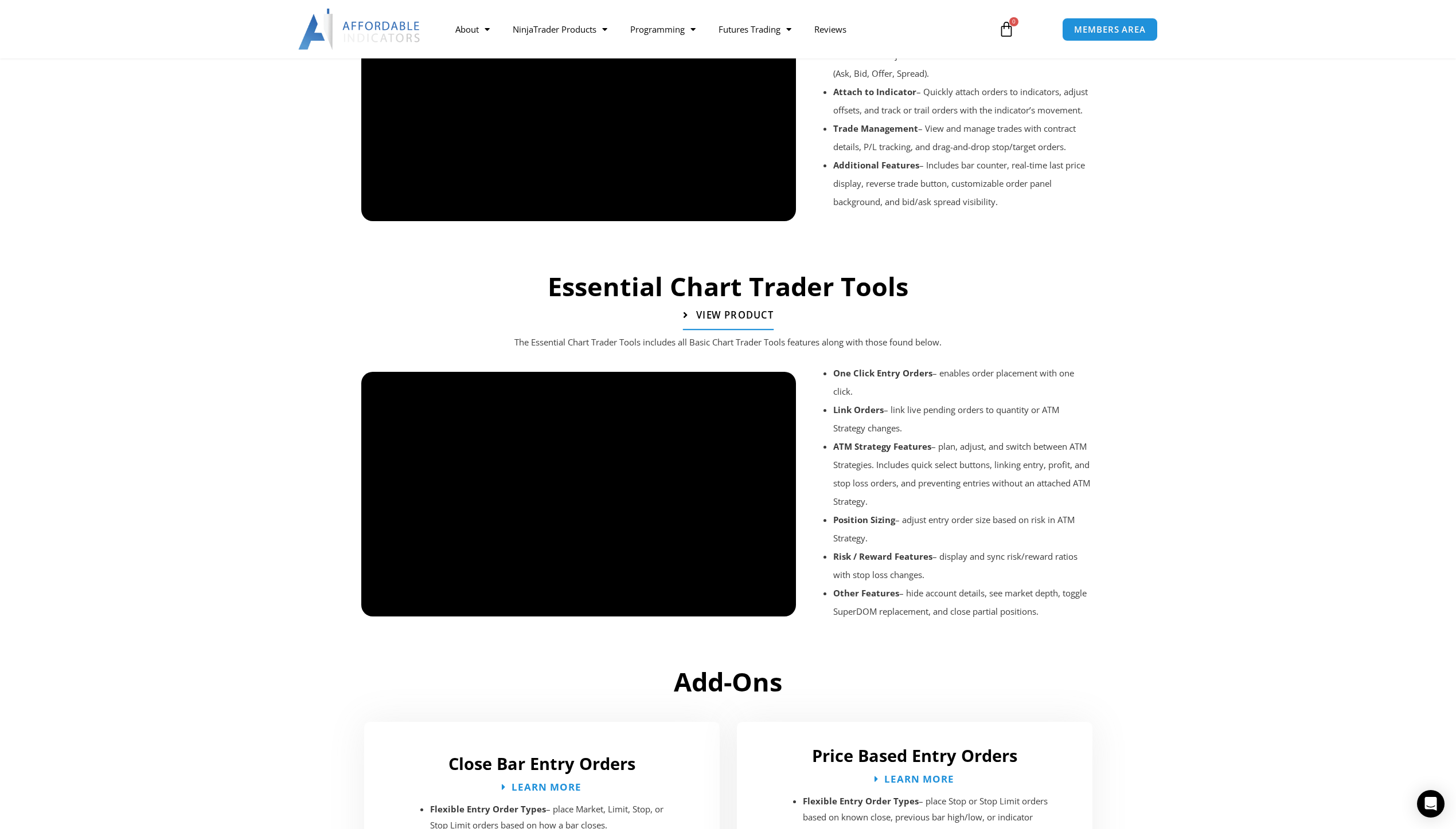
click at [744, 314] on span "View Product" at bounding box center [734, 315] width 77 height 10
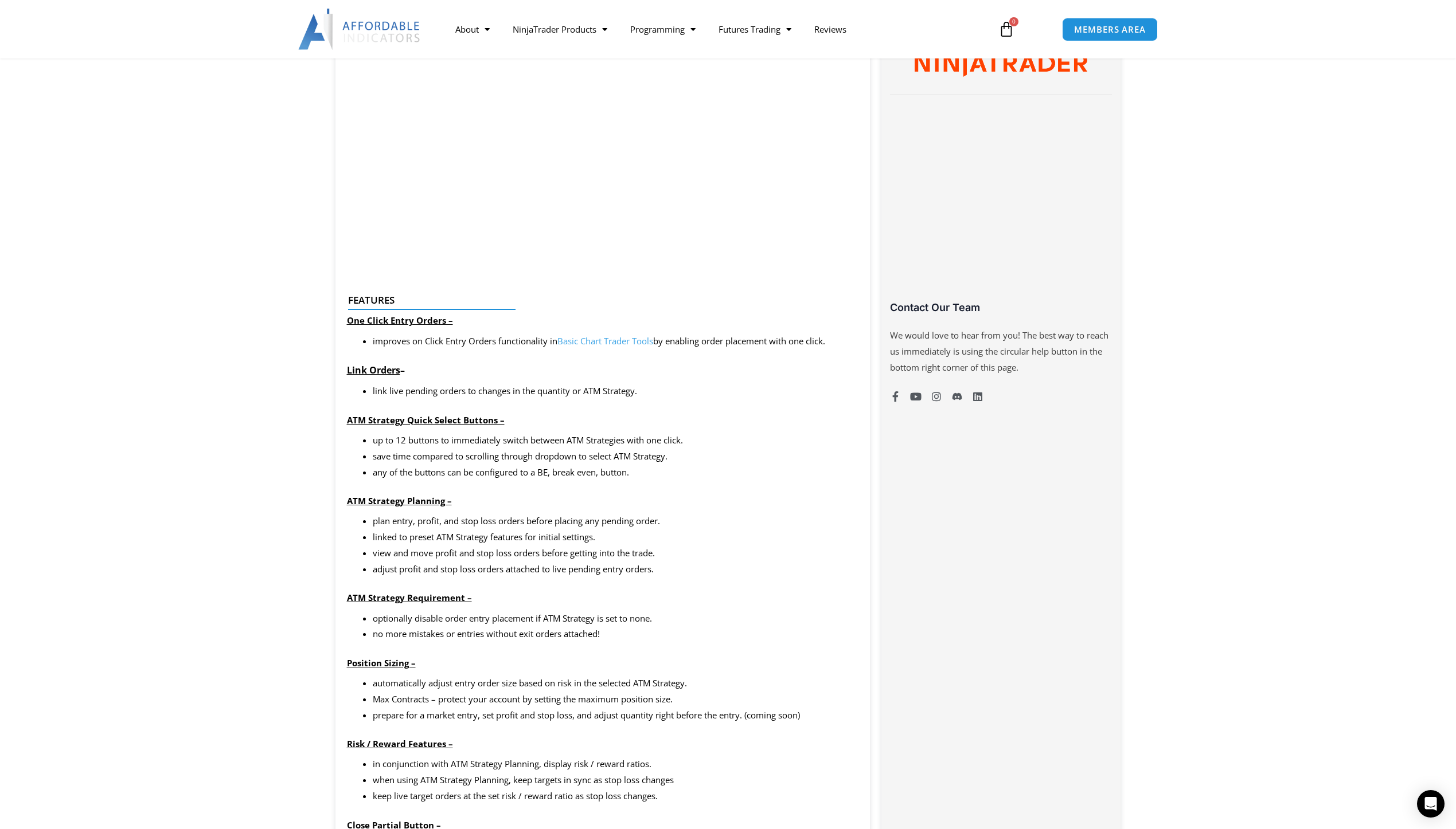
scroll to position [917, 0]
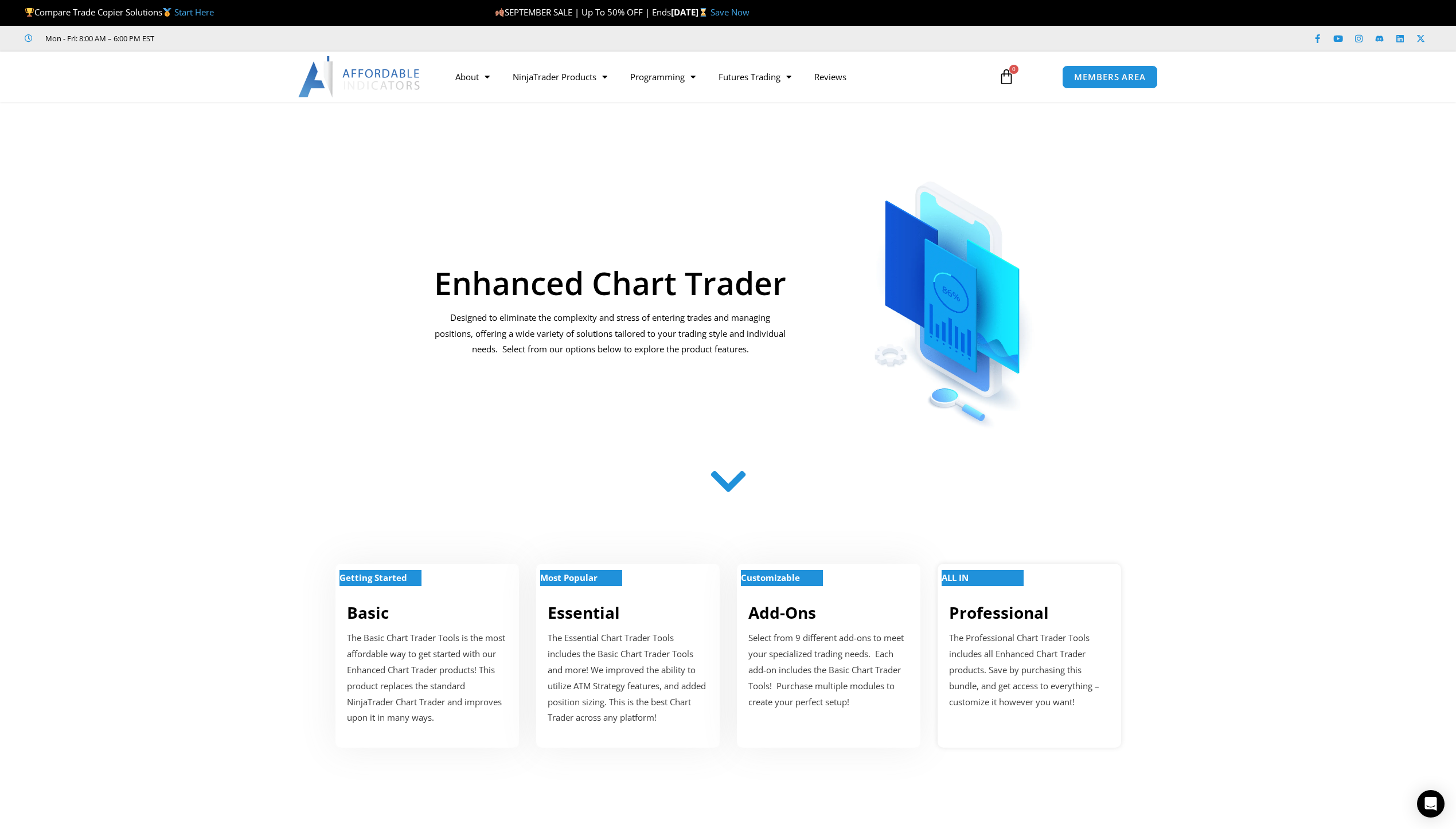
click at [969, 582] on strong "ALL IN" at bounding box center [955, 577] width 27 height 11
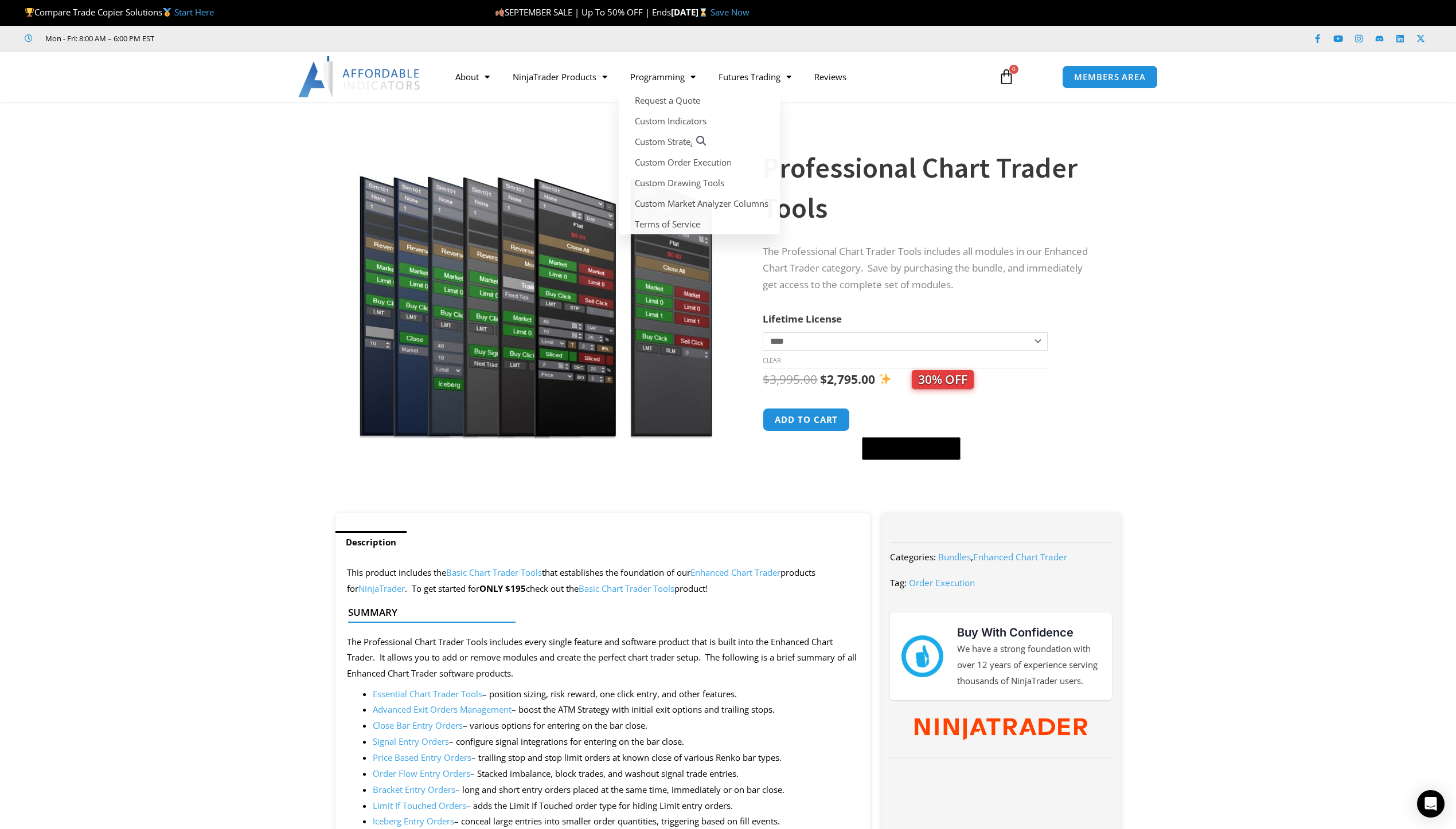
click at [1293, 208] on section "**********" at bounding box center [728, 313] width 1456 height 400
